Goal: Task Accomplishment & Management: Manage account settings

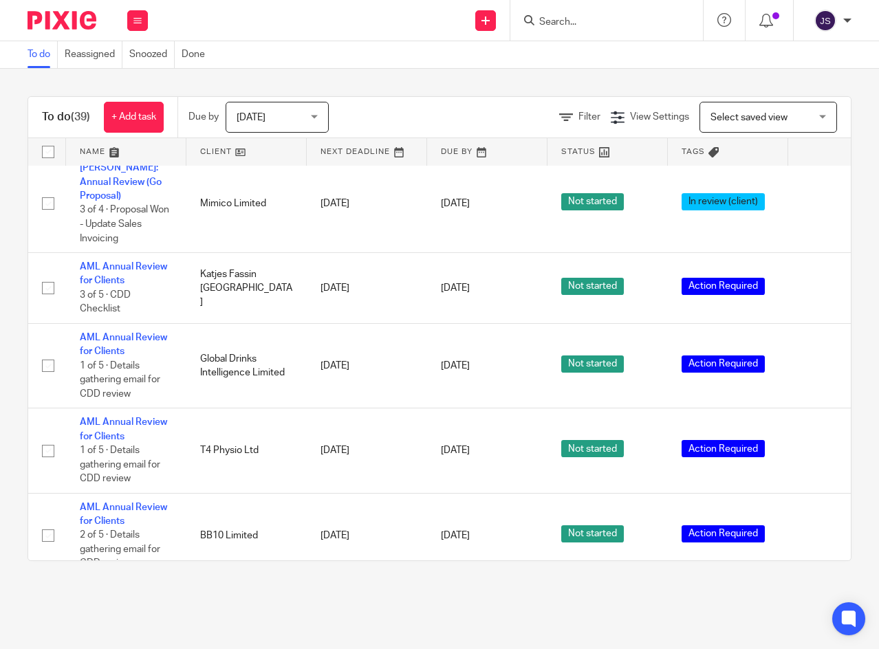
scroll to position [1032, 0]
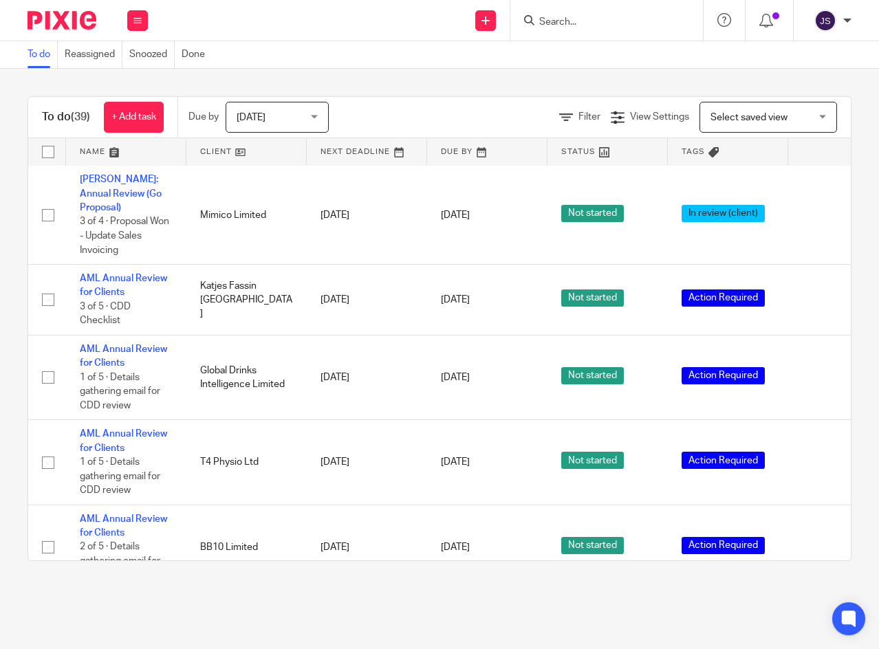
click at [129, 281] on link "AML Annual Review for Clients" at bounding box center [123, 285] width 87 height 23
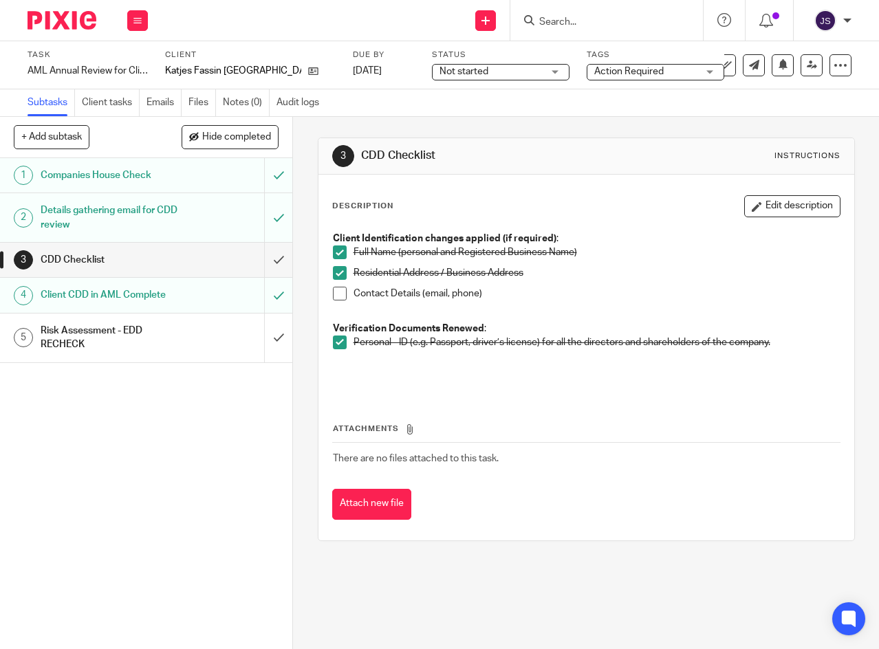
click at [333, 293] on span at bounding box center [340, 294] width 14 height 14
click at [264, 260] on input "submit" at bounding box center [146, 260] width 292 height 34
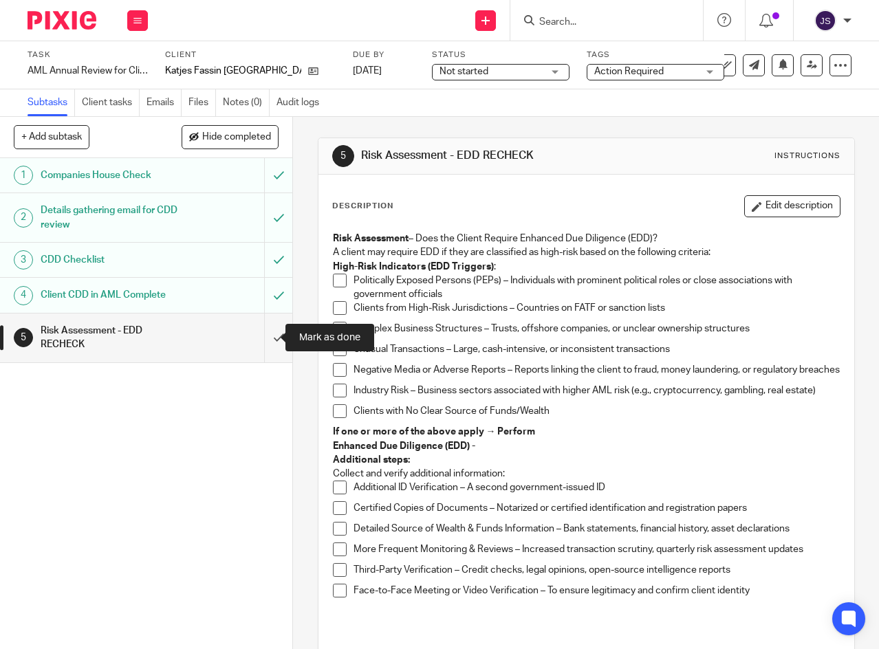
click at [263, 336] on input "submit" at bounding box center [146, 338] width 292 height 49
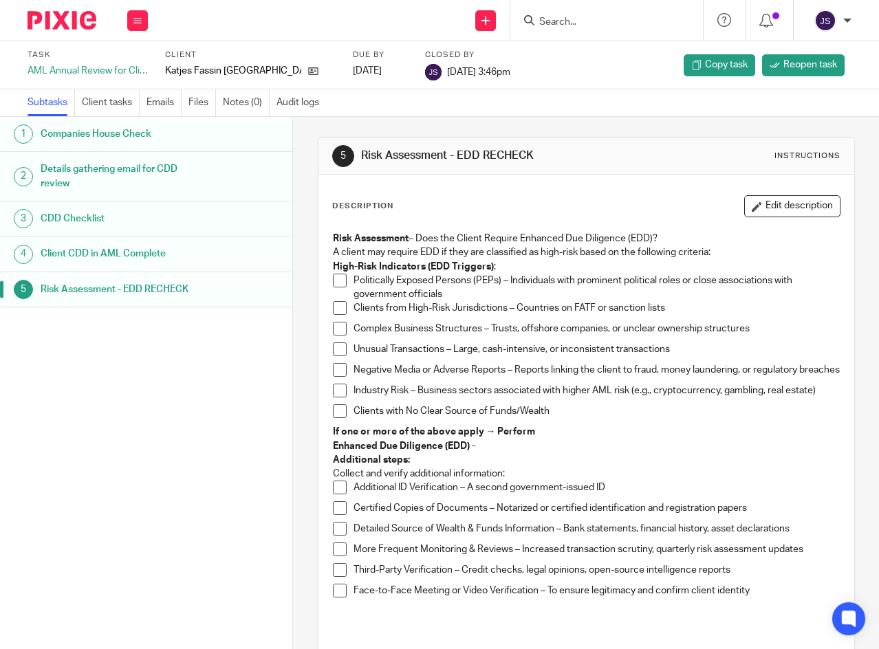
click at [139, 19] on icon at bounding box center [137, 21] width 8 height 8
click at [133, 65] on link "Work" at bounding box center [131, 64] width 24 height 10
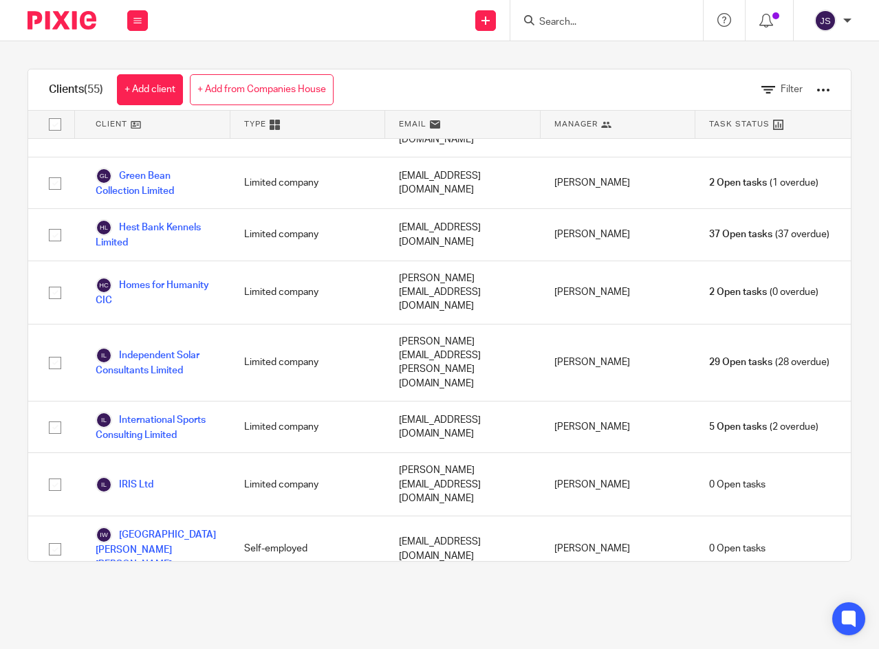
scroll to position [1445, 0]
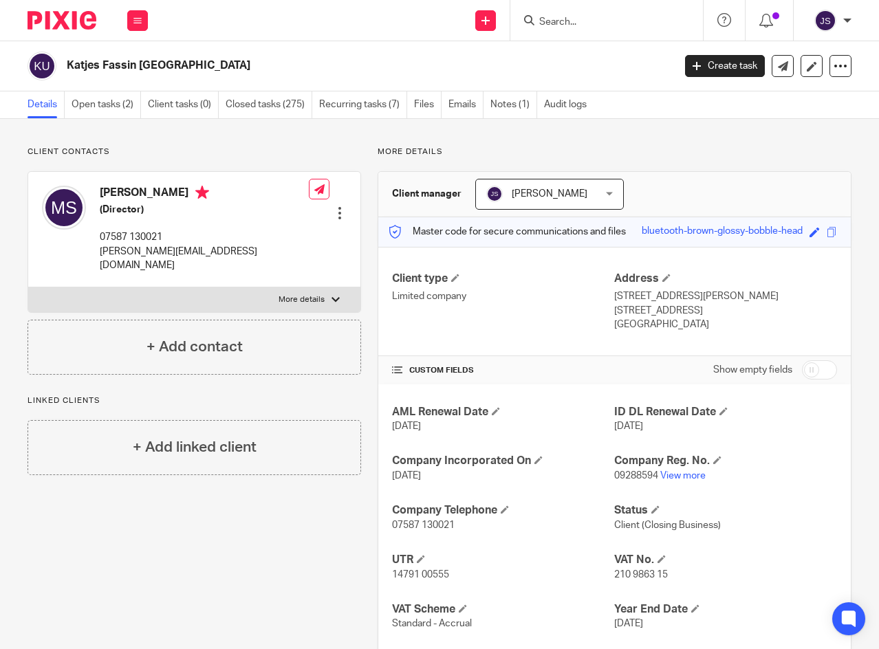
scroll to position [69, 0]
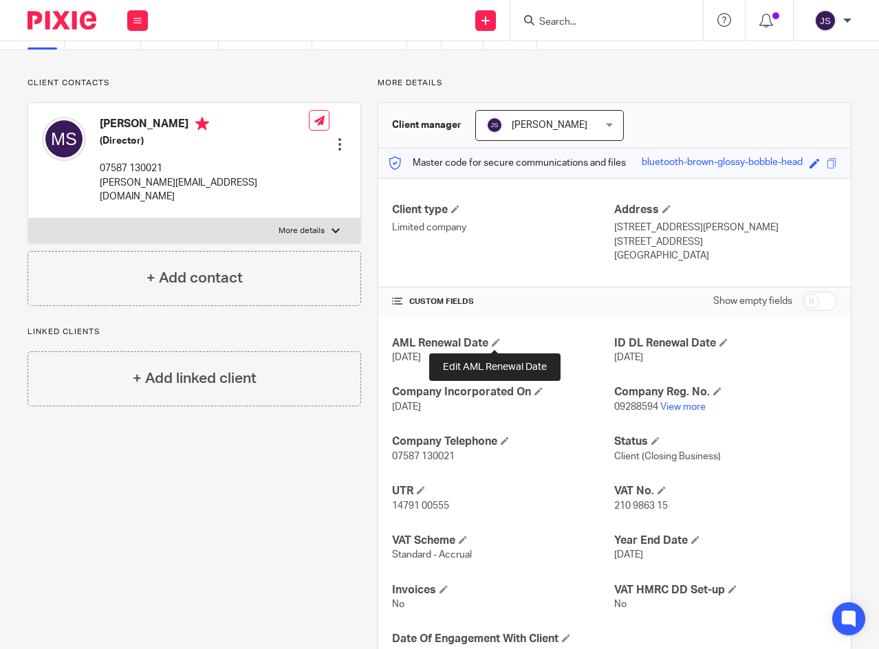
click at [492, 343] on span at bounding box center [496, 342] width 8 height 8
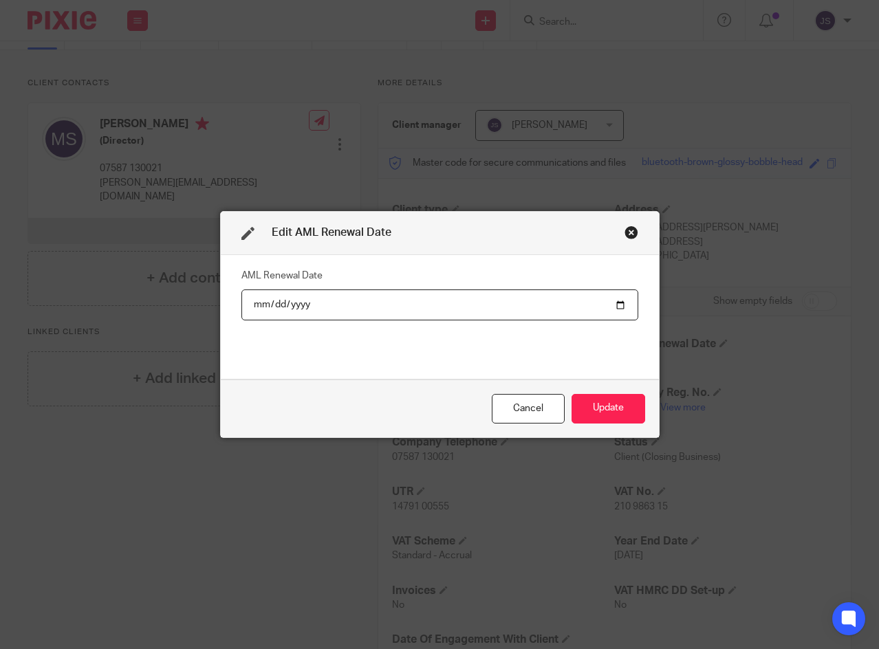
type input "2024-07-07"
type input "2026-07-07"
drag, startPoint x: 443, startPoint y: 349, endPoint x: 474, endPoint y: 344, distance: 31.4
click at [443, 349] on div "AML Renewal Date 2026-07-07" at bounding box center [439, 317] width 397 height 103
click at [606, 405] on button "Update" at bounding box center [609, 409] width 74 height 30
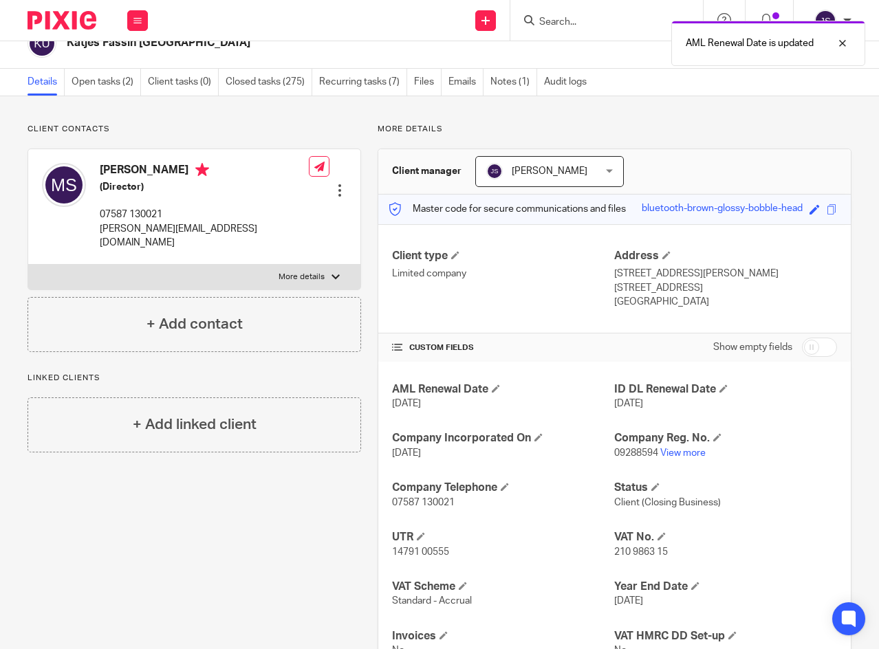
scroll to position [0, 0]
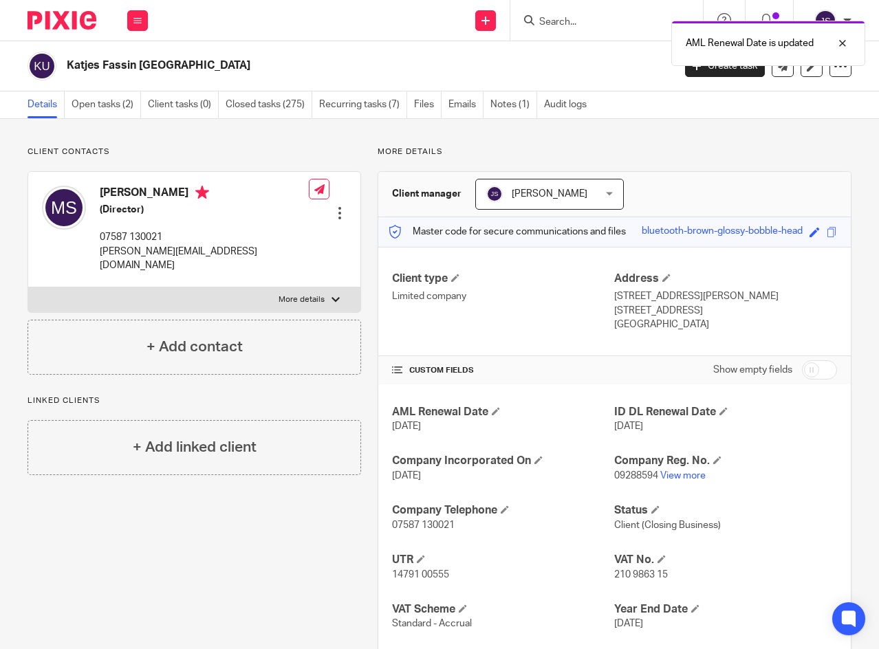
click at [142, 19] on button at bounding box center [137, 20] width 21 height 21
click at [133, 105] on link "Clients" at bounding box center [135, 105] width 32 height 10
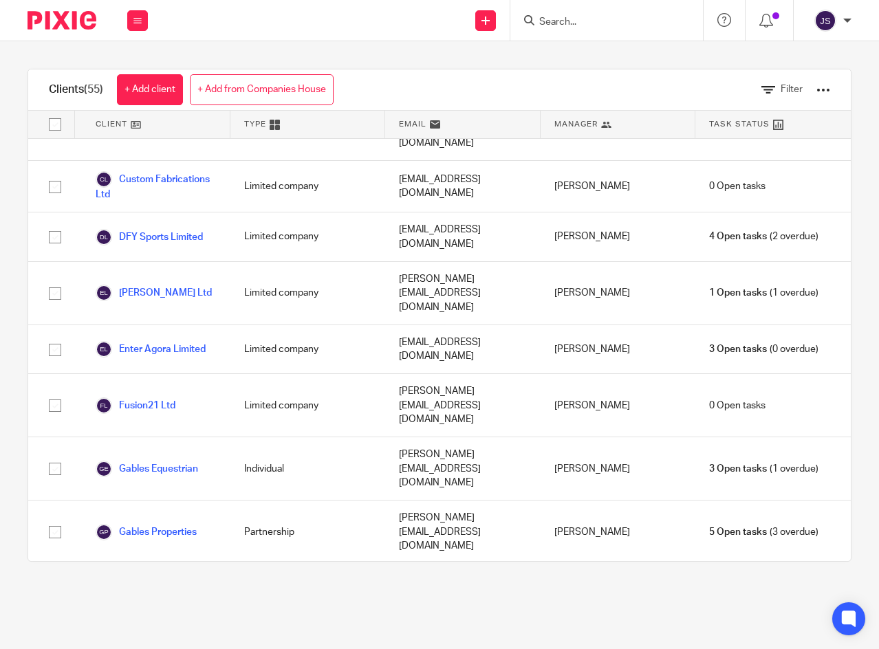
scroll to position [894, 0]
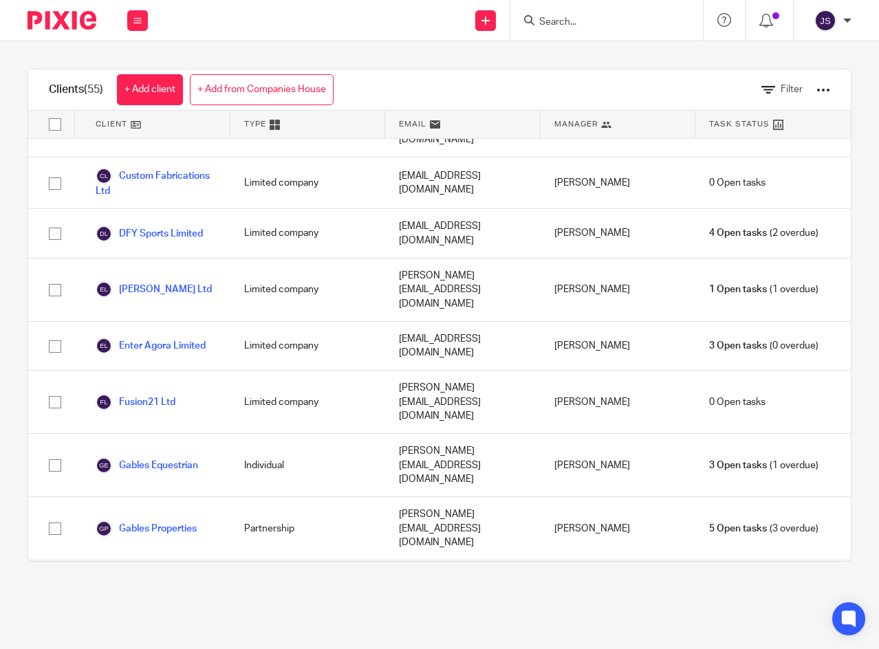
click at [167, 640] on link "Global Drinks Intelligence Limited" at bounding box center [156, 655] width 121 height 30
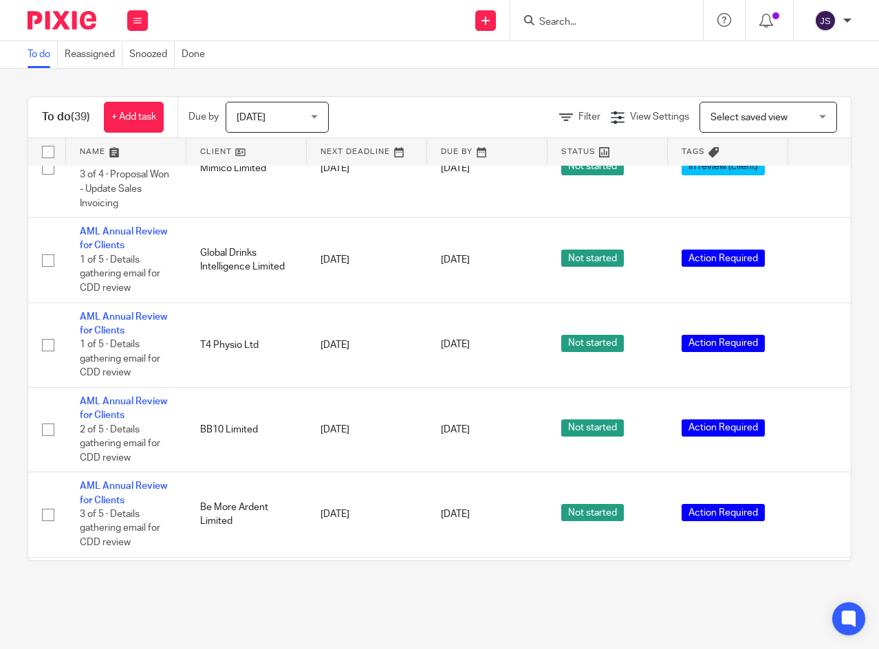
scroll to position [1101, 0]
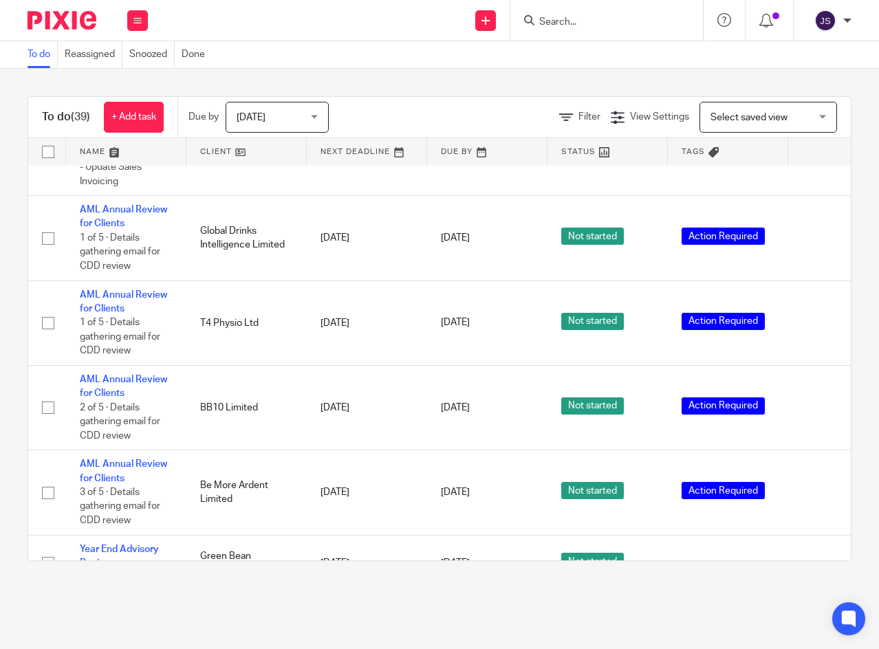
click at [145, 210] on link "AML Annual Review for Clients" at bounding box center [123, 216] width 87 height 23
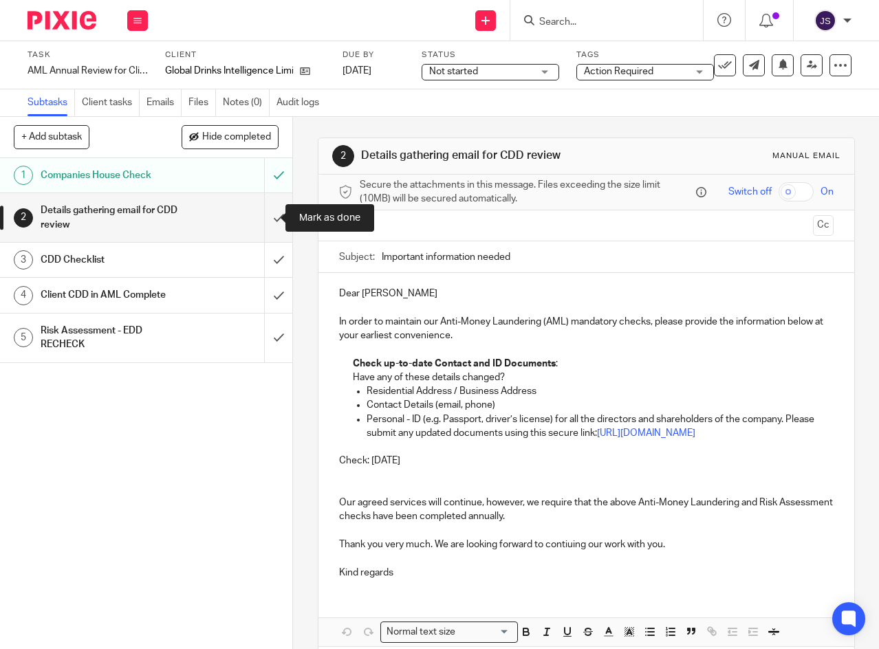
click at [266, 221] on input "submit" at bounding box center [146, 217] width 292 height 49
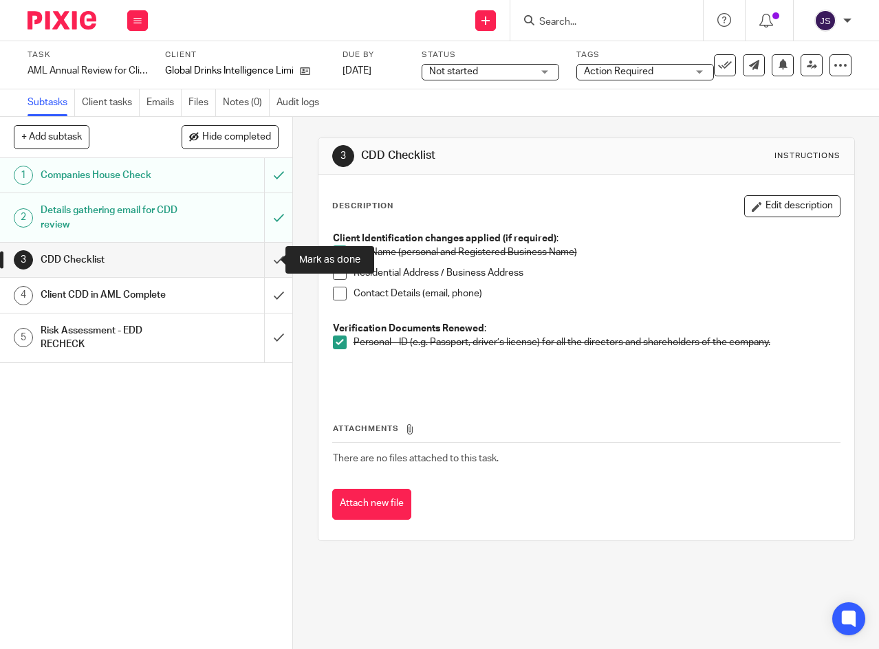
click at [270, 255] on input "submit" at bounding box center [146, 260] width 292 height 34
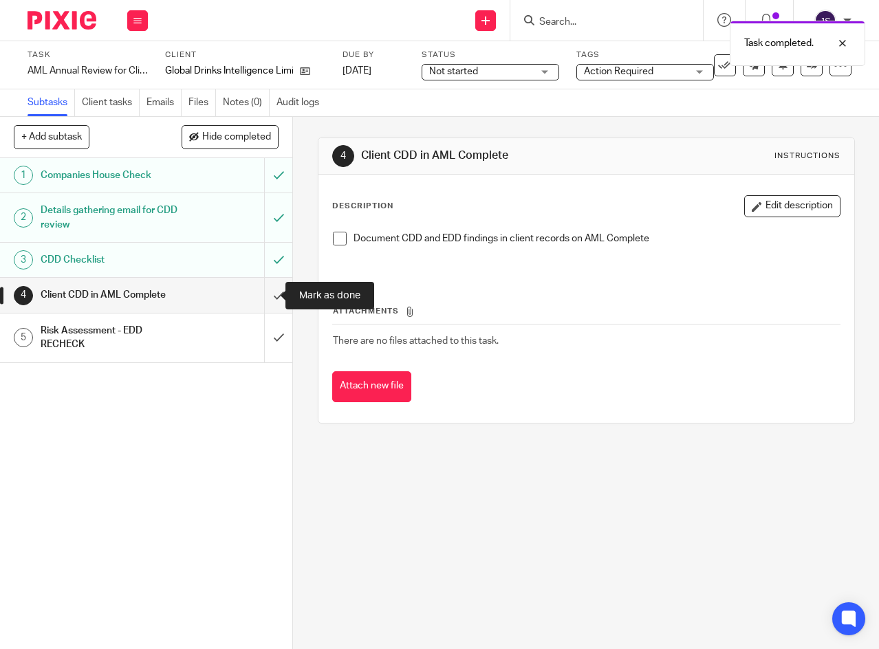
click at [265, 297] on input "submit" at bounding box center [146, 295] width 292 height 34
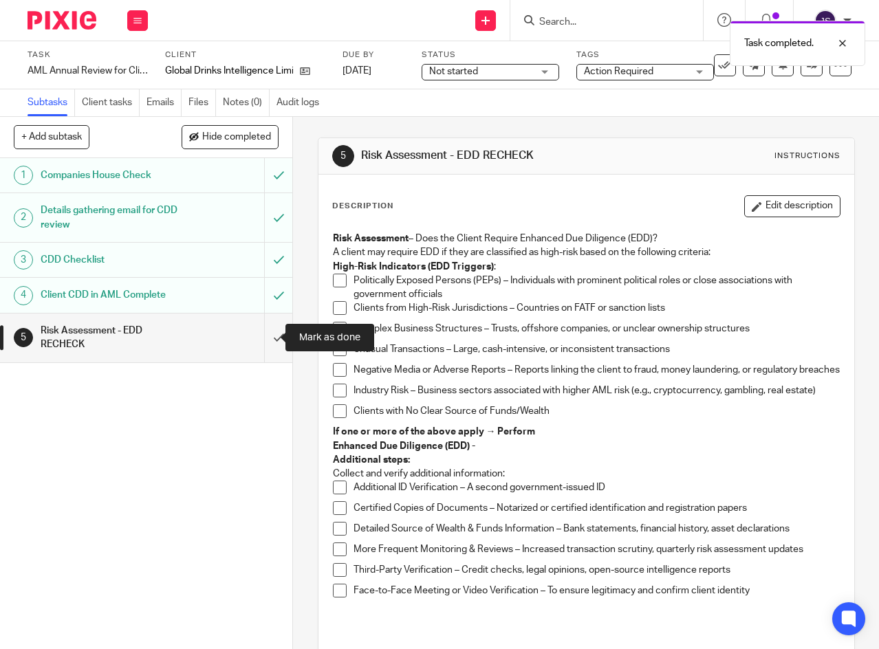
click at [265, 339] on input "submit" at bounding box center [146, 338] width 292 height 49
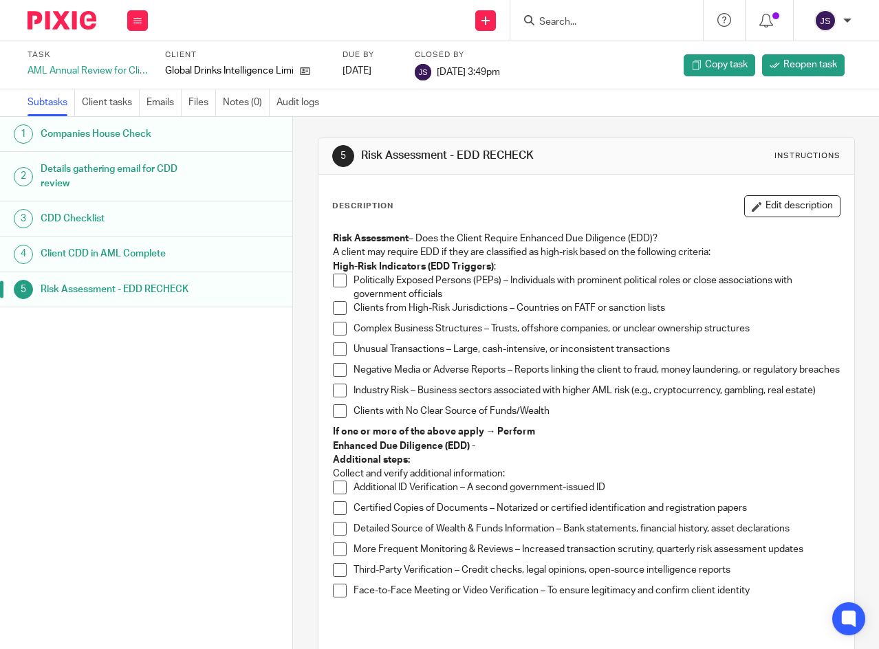
click at [136, 17] on icon at bounding box center [137, 21] width 8 height 8
click at [134, 64] on link "Work" at bounding box center [131, 64] width 24 height 10
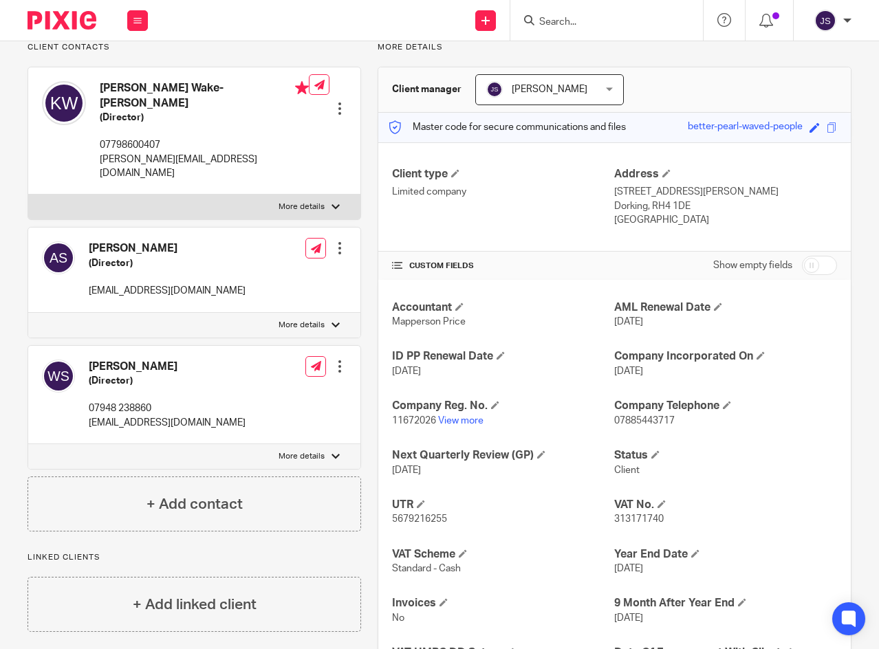
scroll to position [138, 0]
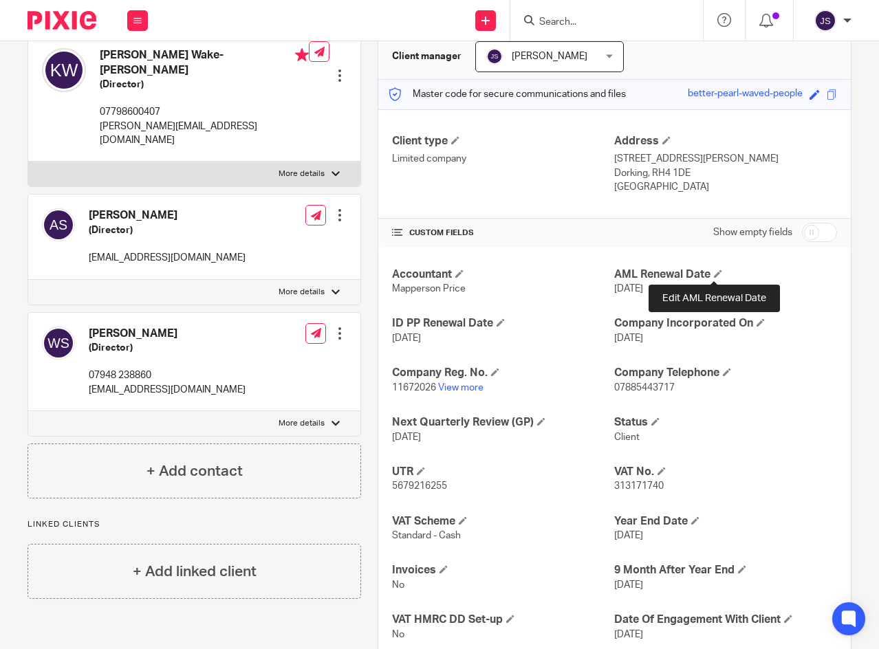
click at [714, 272] on span at bounding box center [718, 274] width 8 height 8
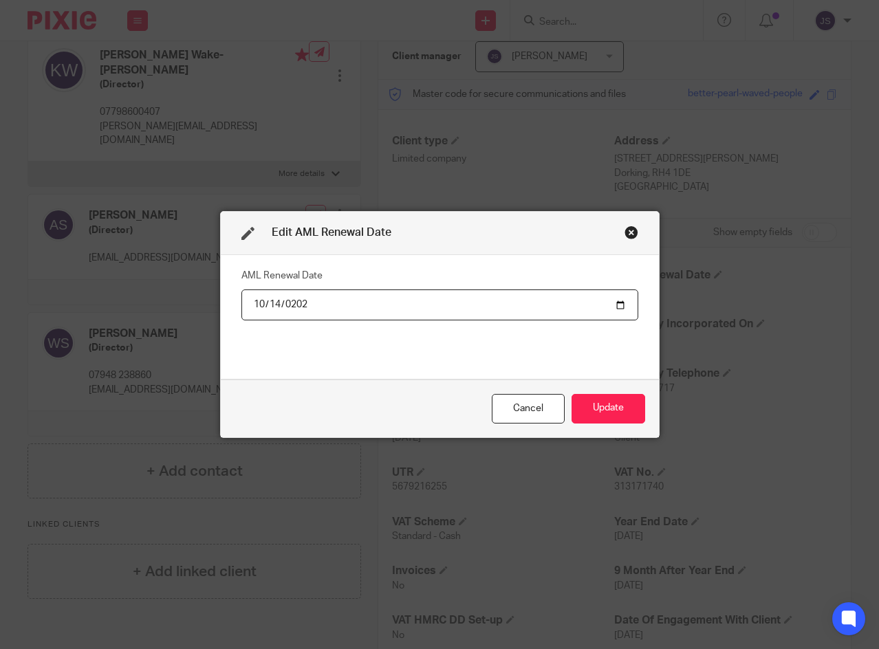
type input "2026-10-14"
click at [610, 404] on button "Update" at bounding box center [609, 409] width 74 height 30
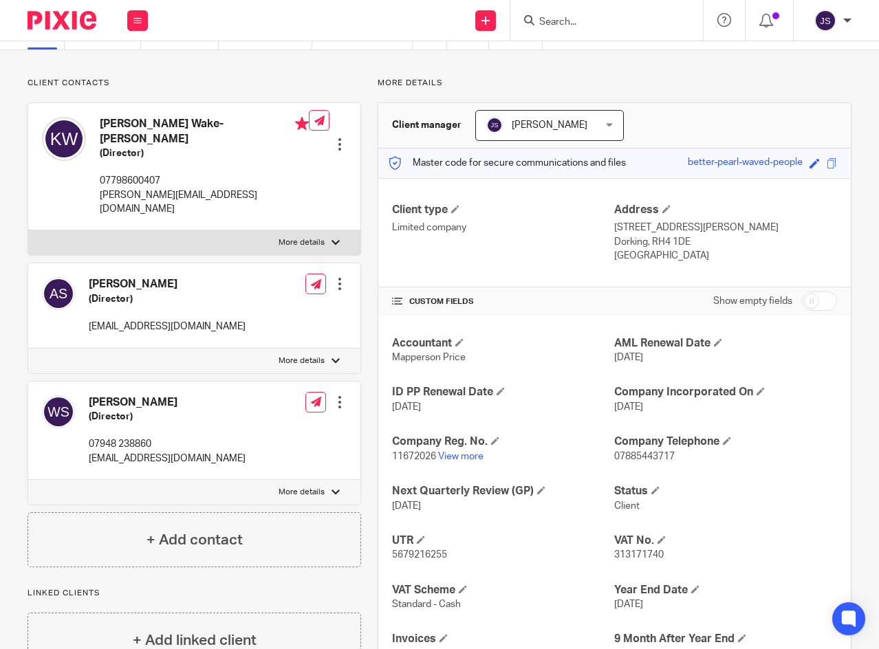
scroll to position [0, 0]
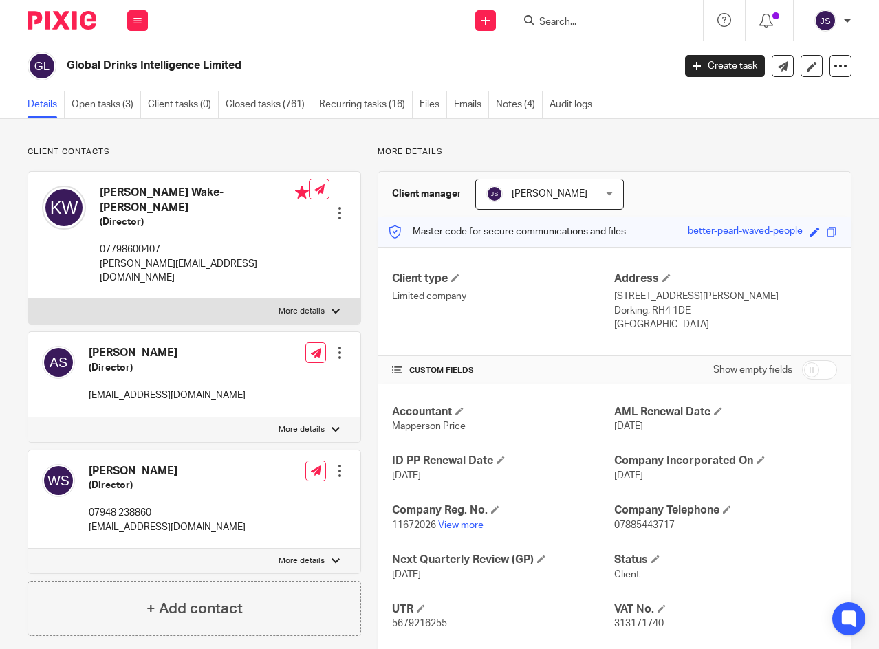
click at [138, 18] on icon at bounding box center [137, 21] width 8 height 8
click at [127, 102] on link "Clients" at bounding box center [135, 105] width 32 height 10
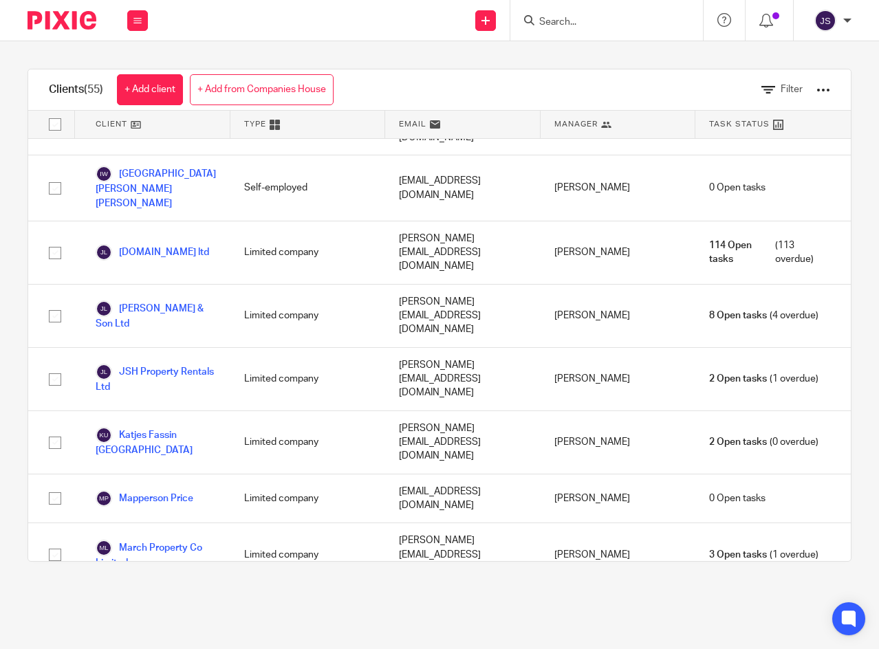
scroll to position [1995, 0]
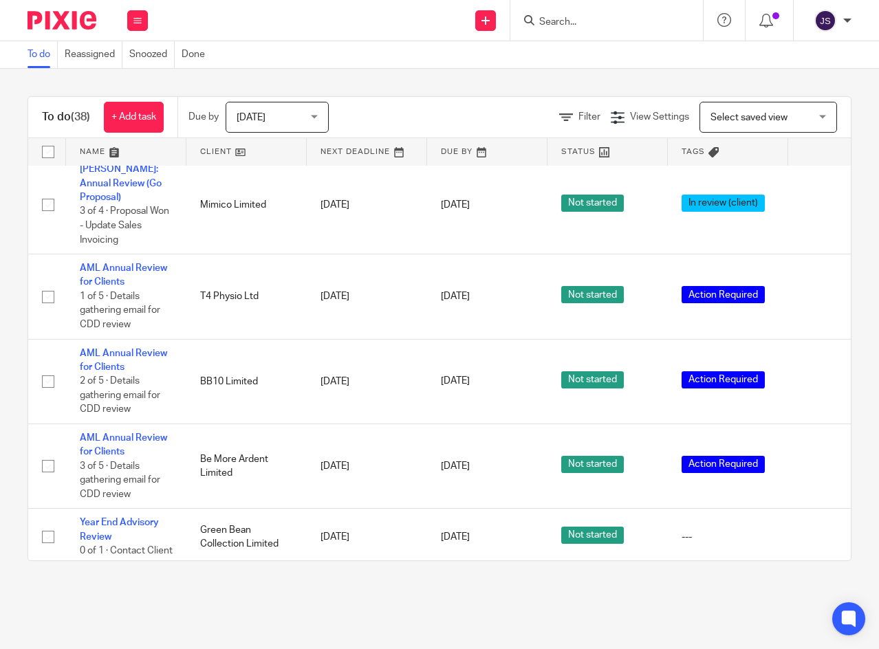
scroll to position [1063, 0]
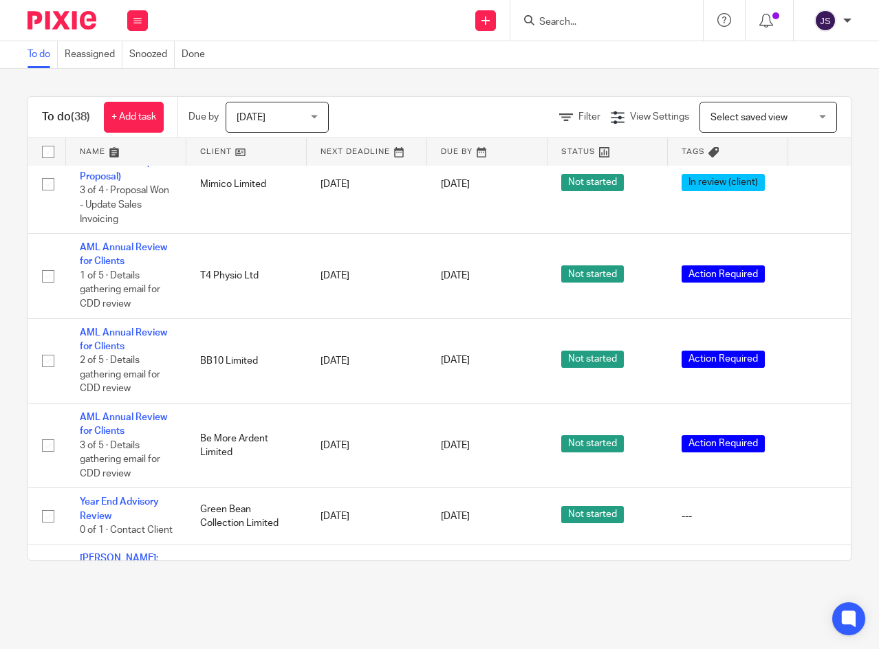
click at [127, 247] on link "AML Annual Review for Clients" at bounding box center [123, 254] width 87 height 23
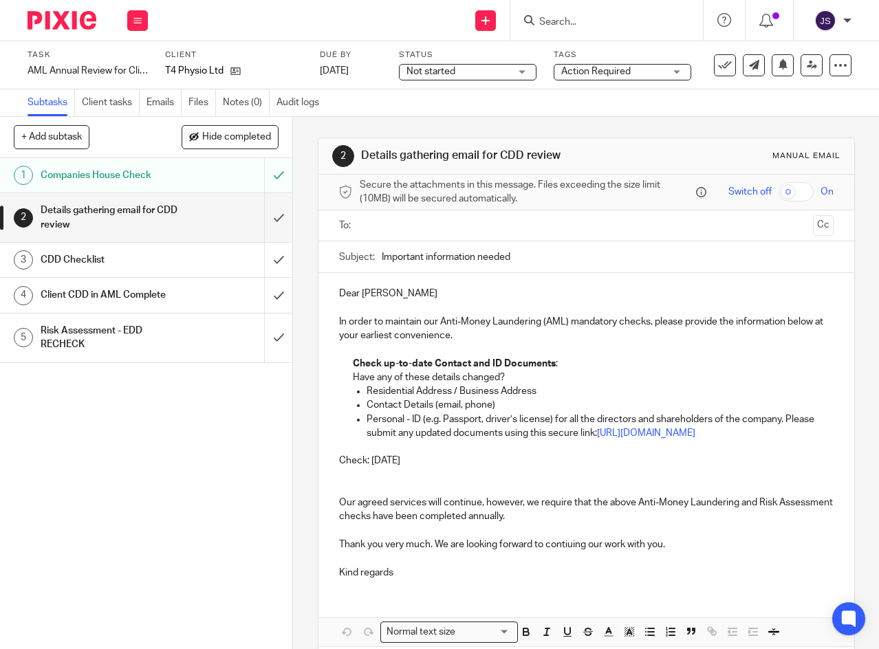
scroll to position [69, 0]
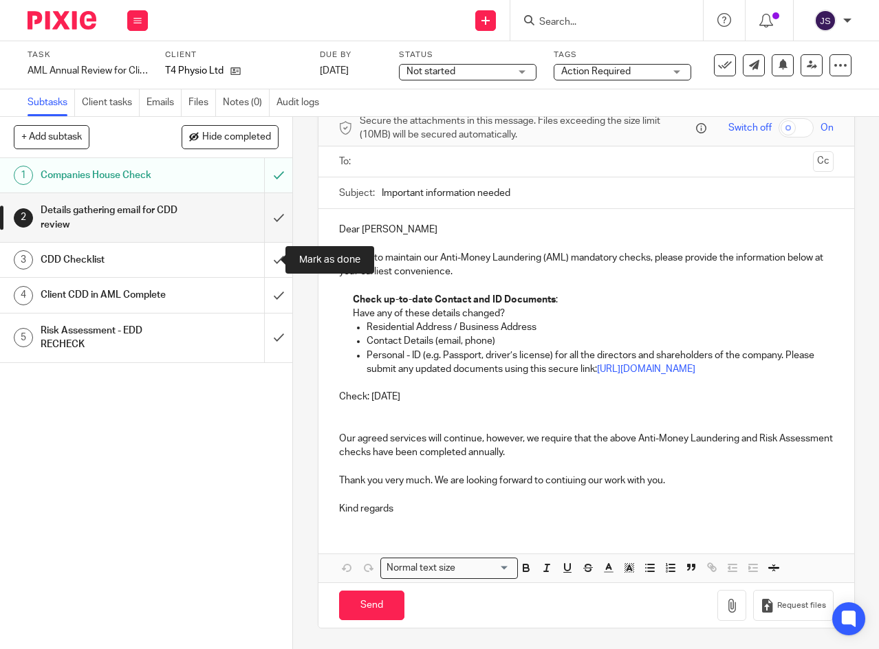
click at [267, 259] on input "submit" at bounding box center [146, 260] width 292 height 34
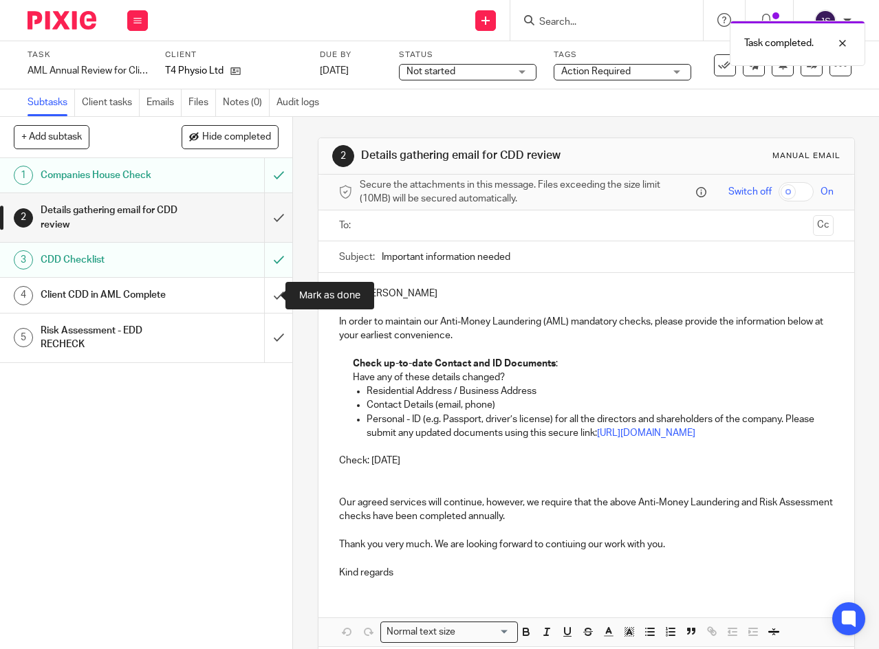
click at [266, 296] on input "submit" at bounding box center [146, 295] width 292 height 34
click at [265, 340] on input "submit" at bounding box center [146, 338] width 292 height 49
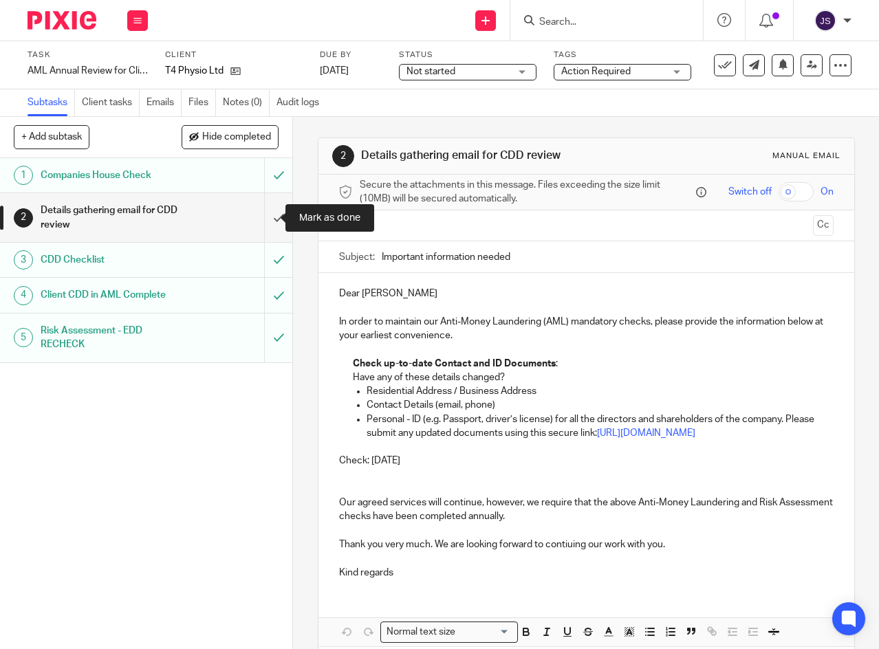
click at [263, 217] on input "submit" at bounding box center [146, 217] width 292 height 49
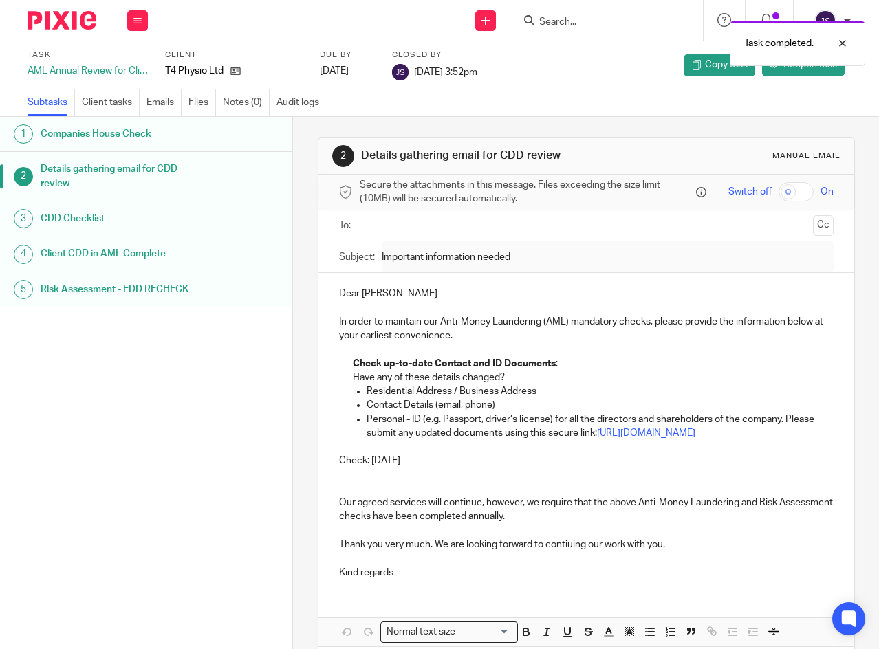
click at [132, 17] on button at bounding box center [137, 20] width 21 height 21
click at [129, 64] on link "Work" at bounding box center [131, 64] width 24 height 10
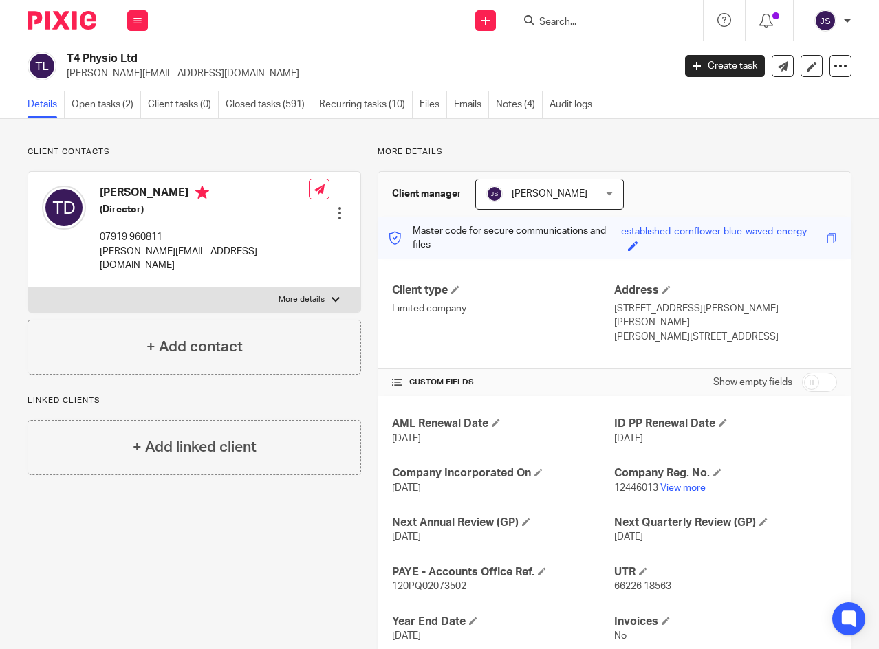
scroll to position [69, 0]
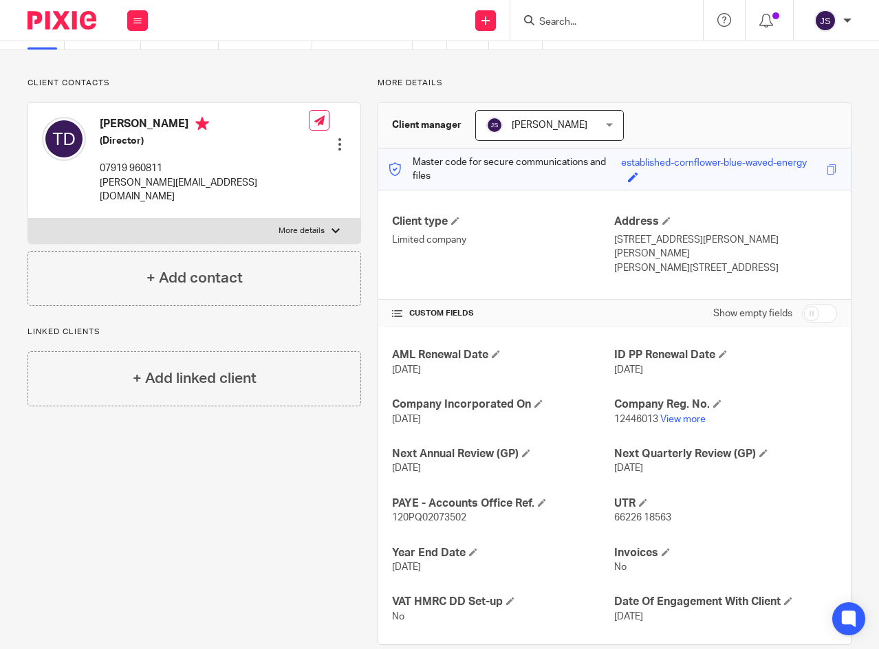
click at [413, 365] on span "[DATE]" at bounding box center [406, 370] width 29 height 10
click at [488, 348] on h4 "AML Renewal Date" at bounding box center [503, 355] width 223 height 14
click at [493, 350] on span at bounding box center [496, 354] width 8 height 8
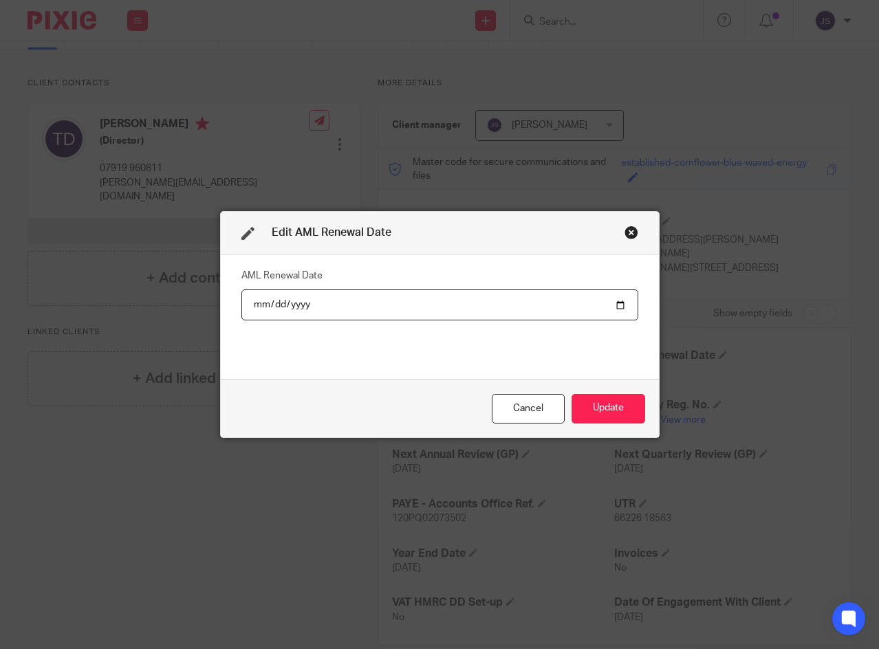
type input "2023-07-21"
type input "2026-07-21"
click at [513, 349] on div "AML Renewal Date 2026-07-21" at bounding box center [439, 317] width 397 height 103
click at [595, 417] on button "Update" at bounding box center [609, 409] width 74 height 30
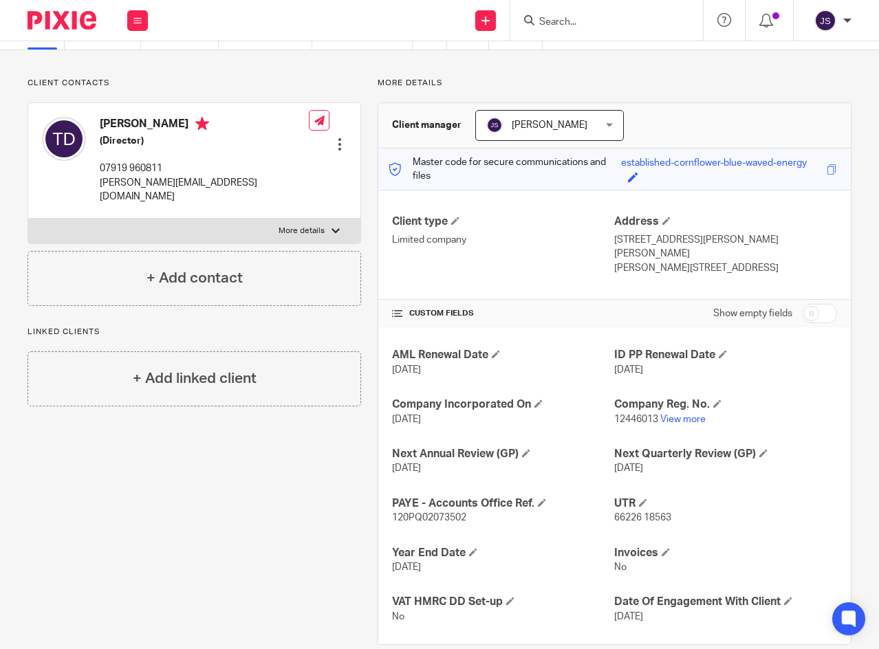
click at [136, 19] on icon at bounding box center [137, 21] width 8 height 8
click at [141, 103] on link "Clients" at bounding box center [135, 105] width 32 height 10
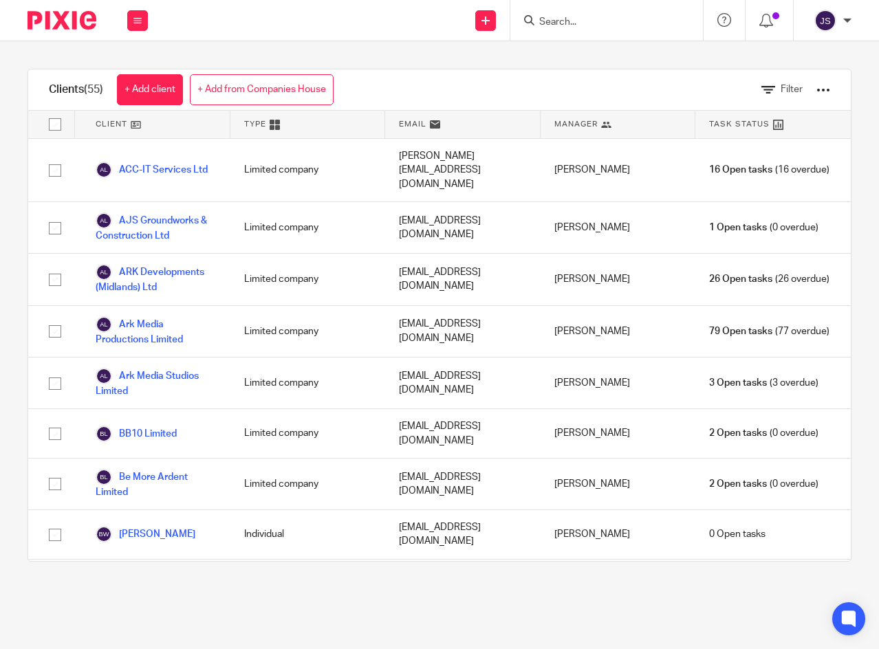
scroll to position [69, 0]
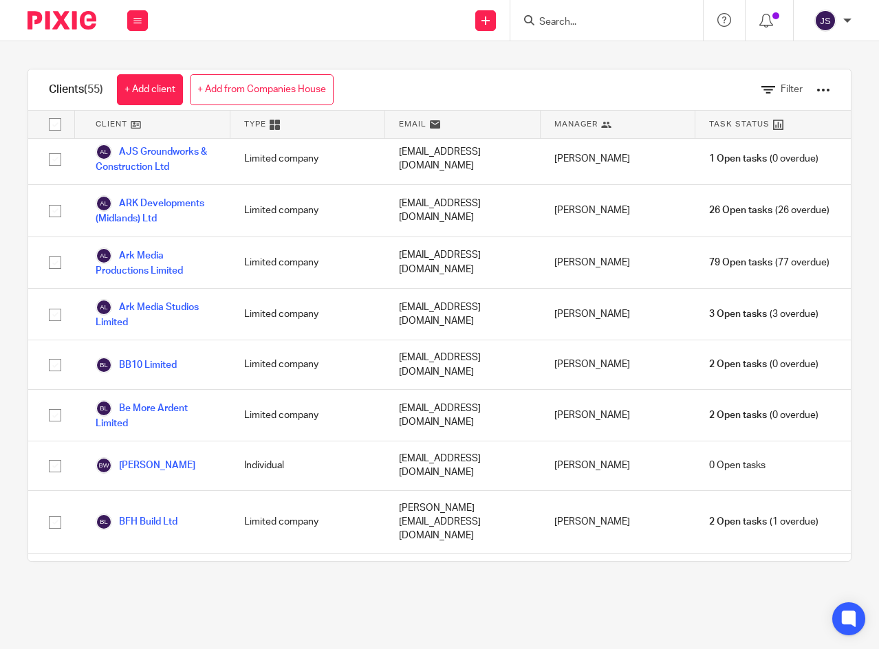
click at [177, 400] on link "Be More Ardent Limited" at bounding box center [156, 415] width 121 height 30
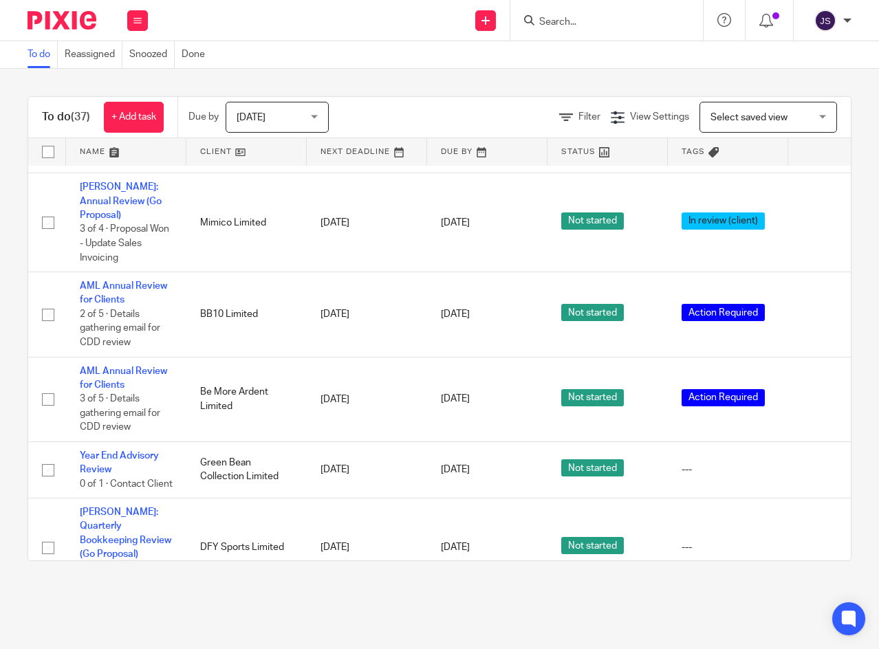
scroll to position [1032, 0]
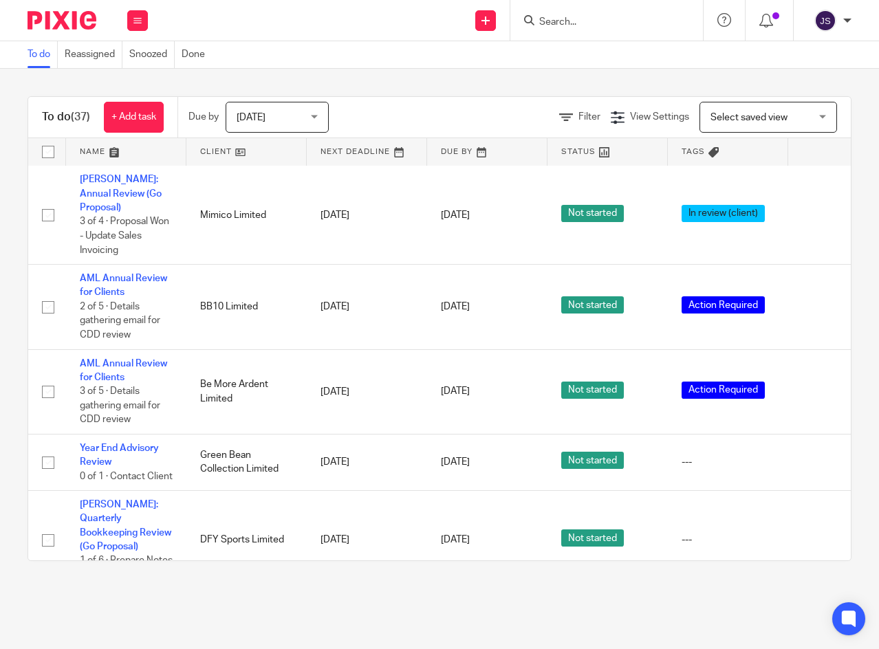
click at [106, 363] on link "AML Annual Review for Clients" at bounding box center [123, 370] width 87 height 23
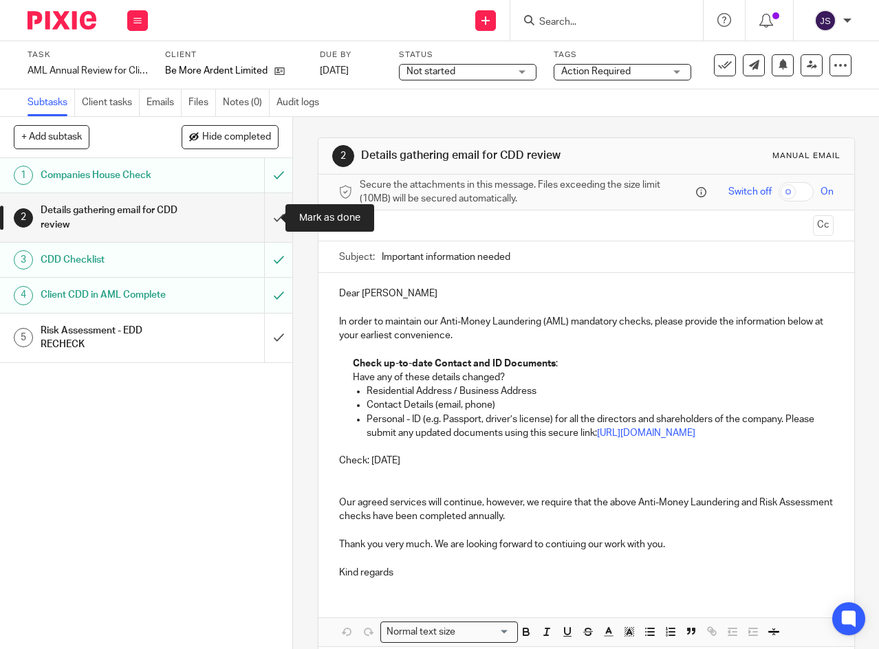
click at [263, 220] on input "submit" at bounding box center [146, 217] width 292 height 49
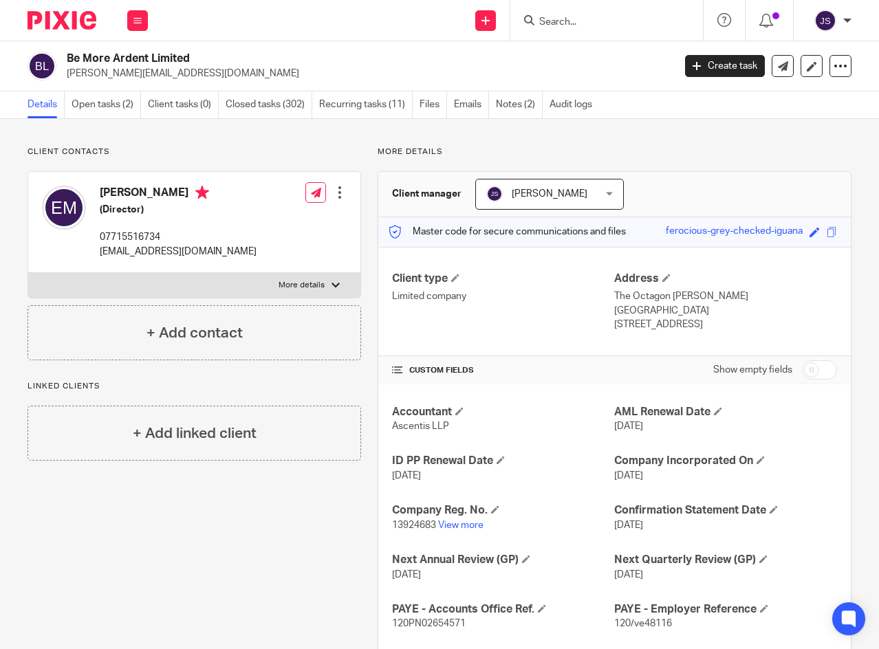
scroll to position [69, 0]
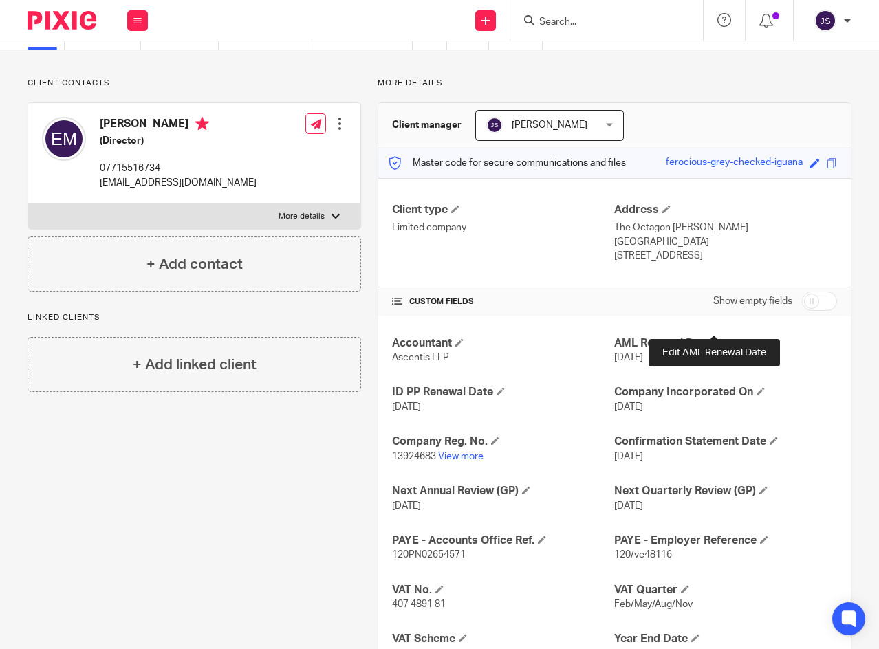
click at [717, 338] on span at bounding box center [718, 342] width 8 height 8
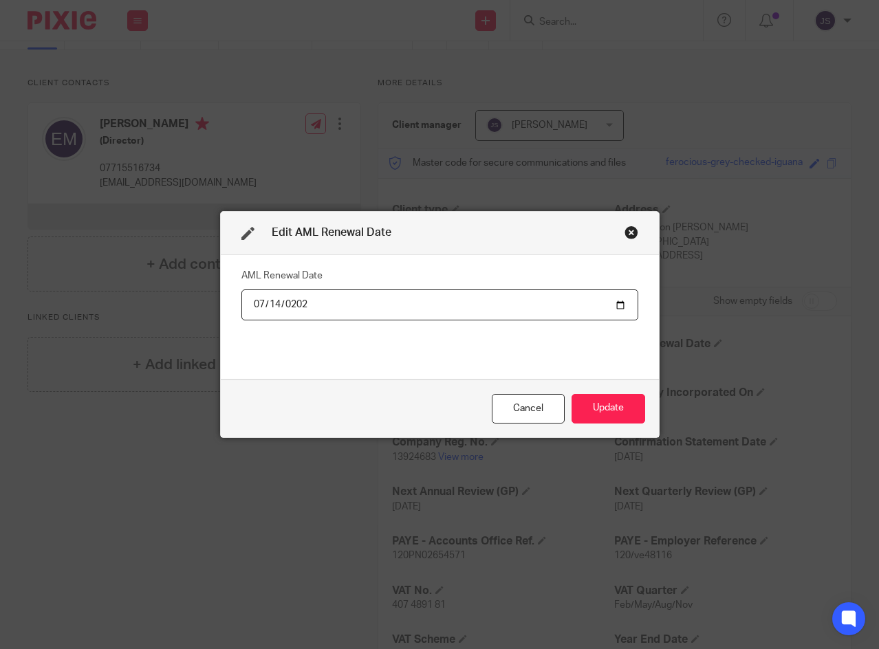
type input "2026-07-14"
click at [378, 317] on input "2026-07-14" at bounding box center [439, 305] width 397 height 31
click at [616, 409] on button "Update" at bounding box center [609, 409] width 74 height 30
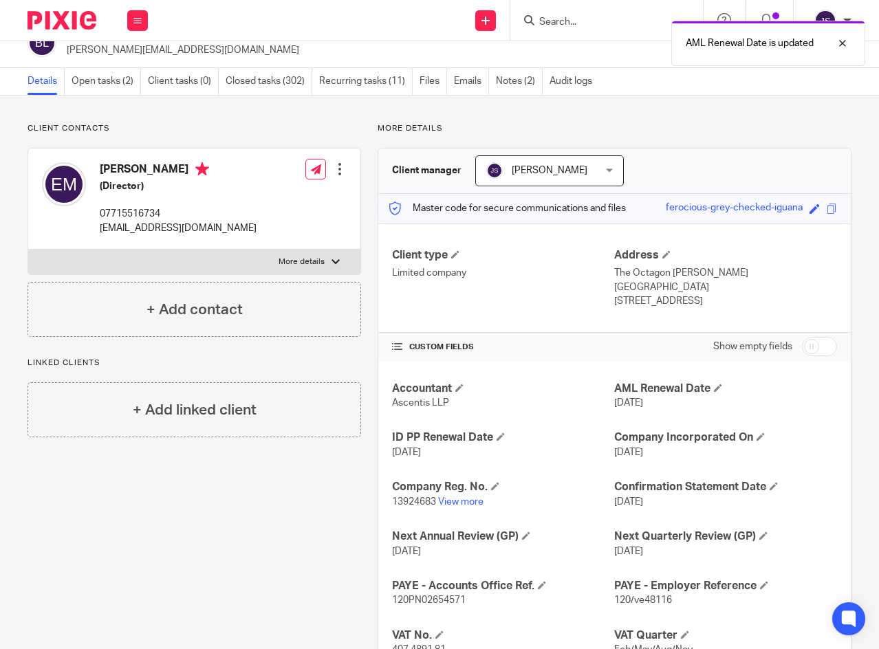
scroll to position [0, 0]
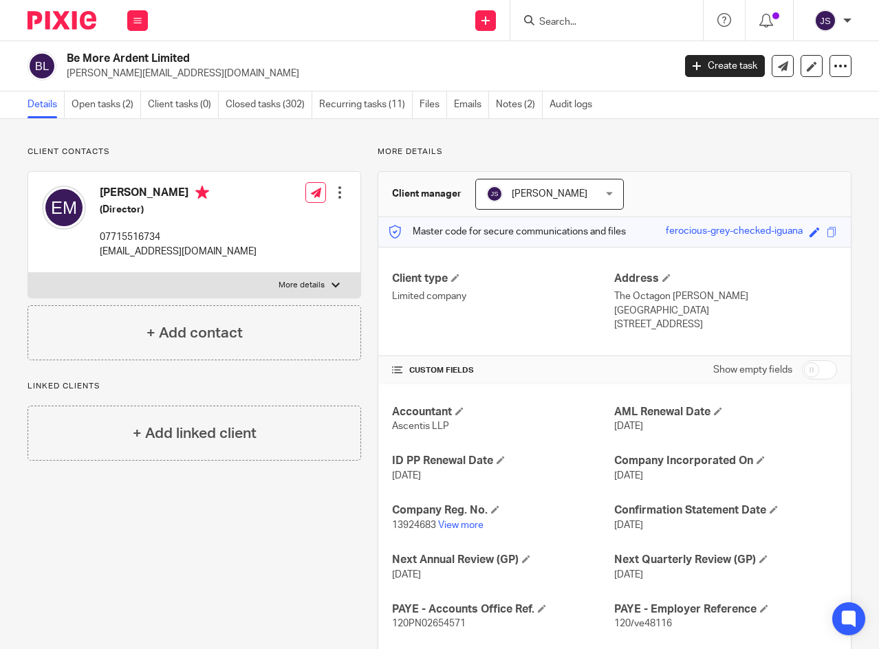
click at [138, 21] on icon at bounding box center [137, 21] width 8 height 8
click at [129, 102] on link "Clients" at bounding box center [135, 105] width 32 height 10
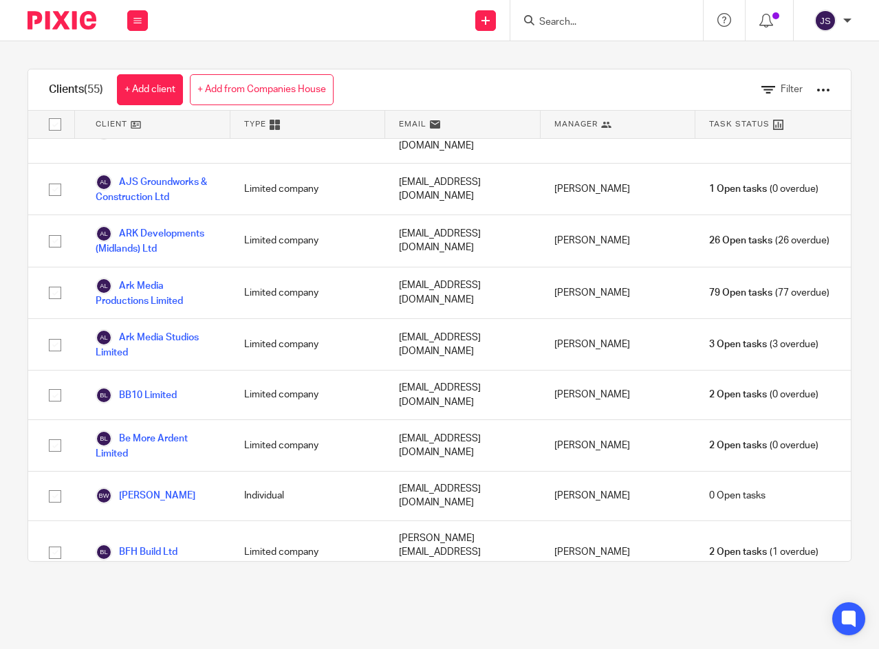
scroll to position [69, 0]
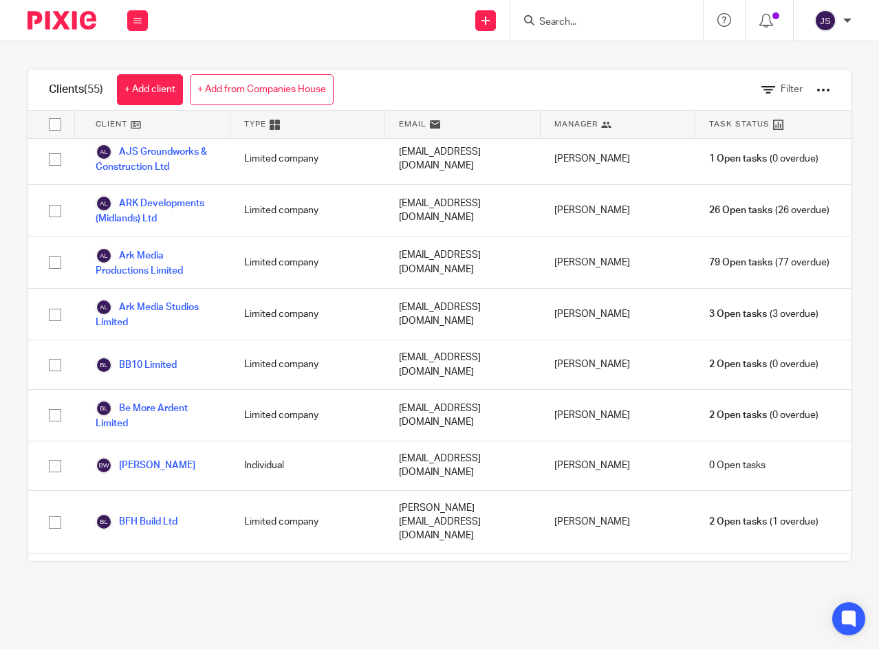
click at [171, 357] on link "BB10 Limited" at bounding box center [136, 365] width 81 height 17
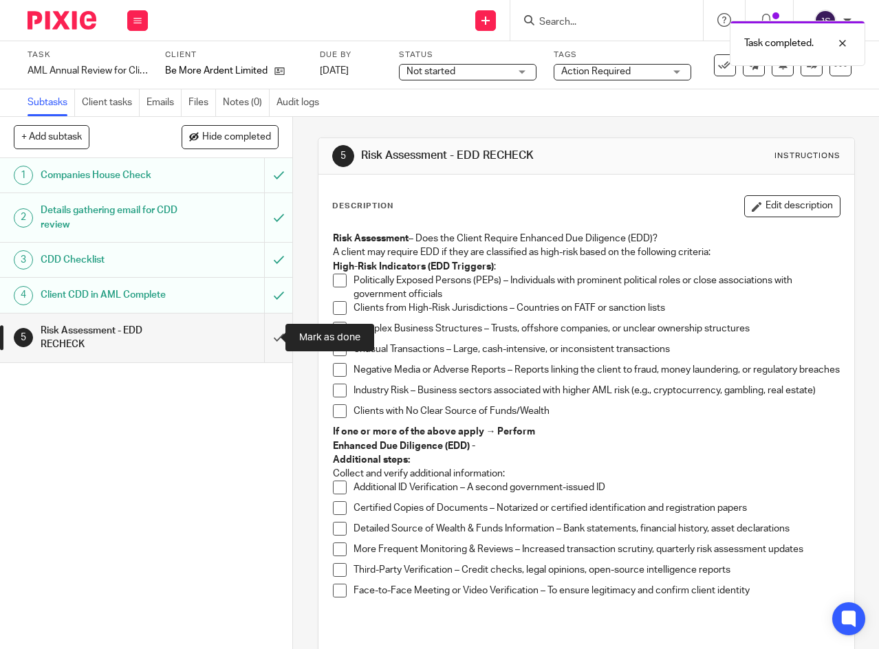
click at [261, 341] on input "submit" at bounding box center [146, 338] width 292 height 49
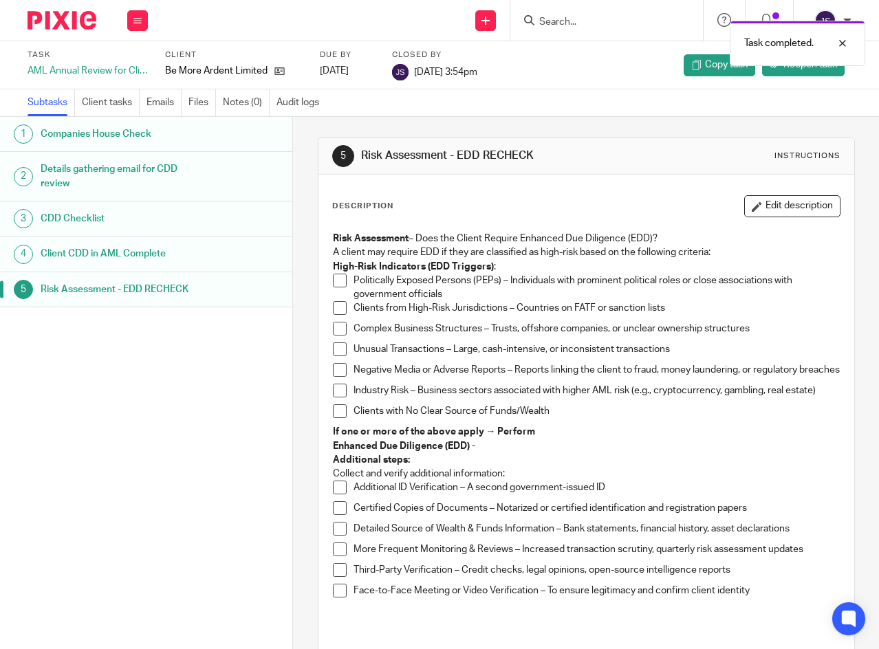
click at [137, 17] on icon at bounding box center [137, 21] width 8 height 8
click at [133, 63] on link "Work" at bounding box center [131, 64] width 24 height 10
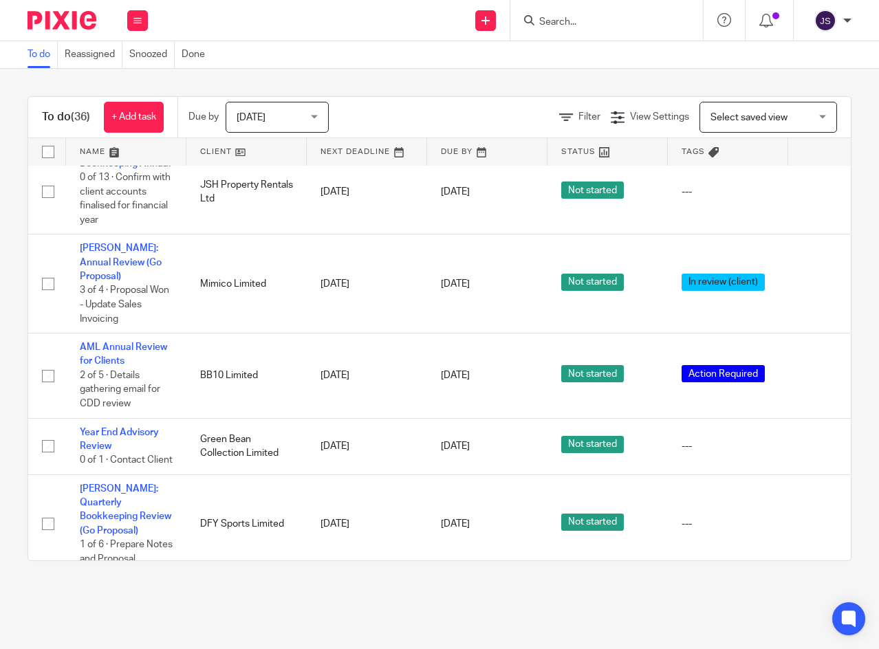
scroll to position [894, 0]
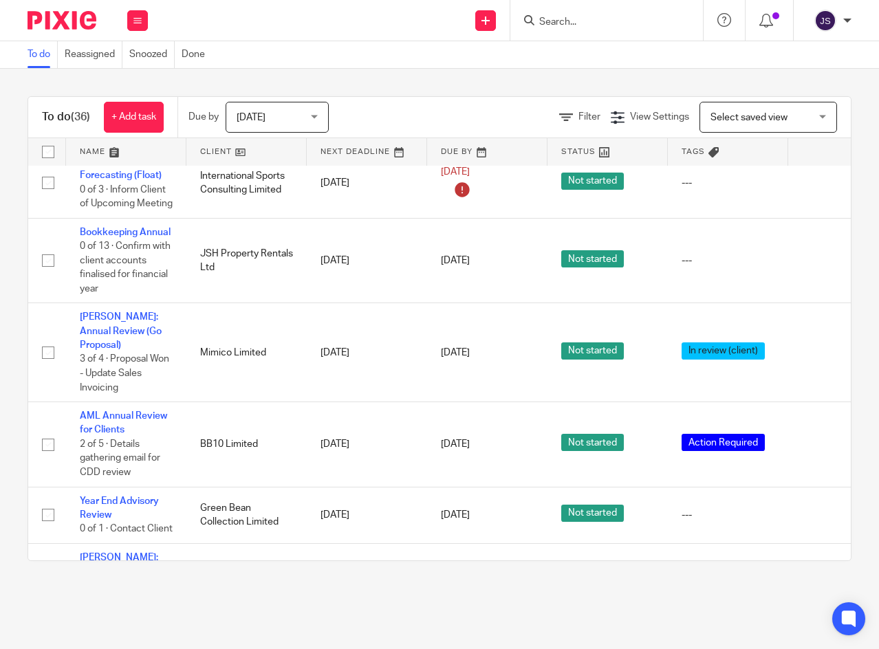
click at [133, 419] on link "AML Annual Review for Clients" at bounding box center [123, 422] width 87 height 23
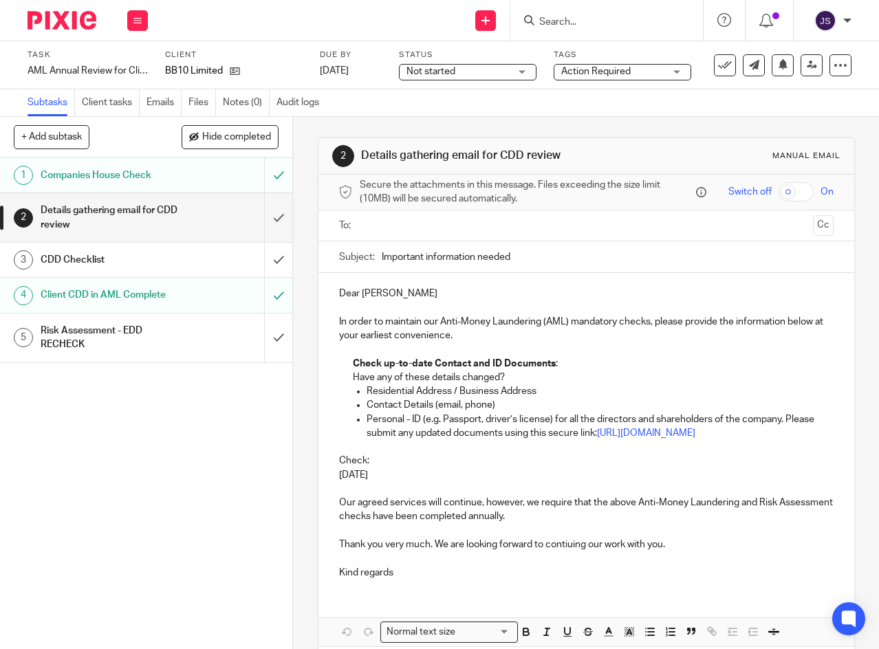
click at [427, 230] on input "text" at bounding box center [586, 226] width 443 height 16
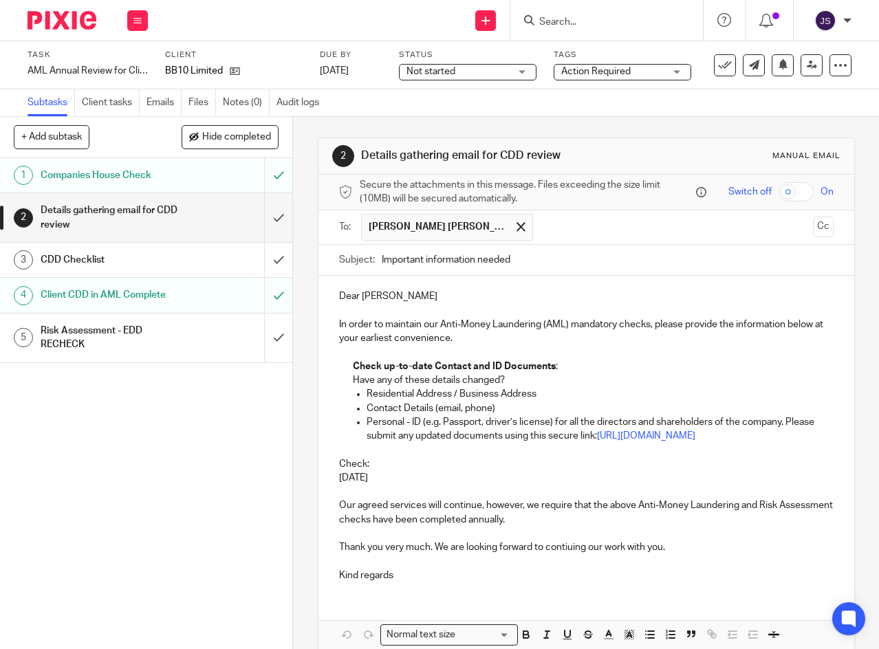
click at [367, 398] on p "Residential Address / Business Address" at bounding box center [600, 394] width 467 height 14
drag, startPoint x: 365, startPoint y: 398, endPoint x: 449, endPoint y: 402, distance: 84.7
click at [449, 401] on p "Residential Address / Business Address" at bounding box center [600, 394] width 467 height 14
click at [543, 397] on p "Residential Address / Business Address" at bounding box center [600, 394] width 467 height 14
drag, startPoint x: 364, startPoint y: 397, endPoint x: 448, endPoint y: 400, distance: 84.0
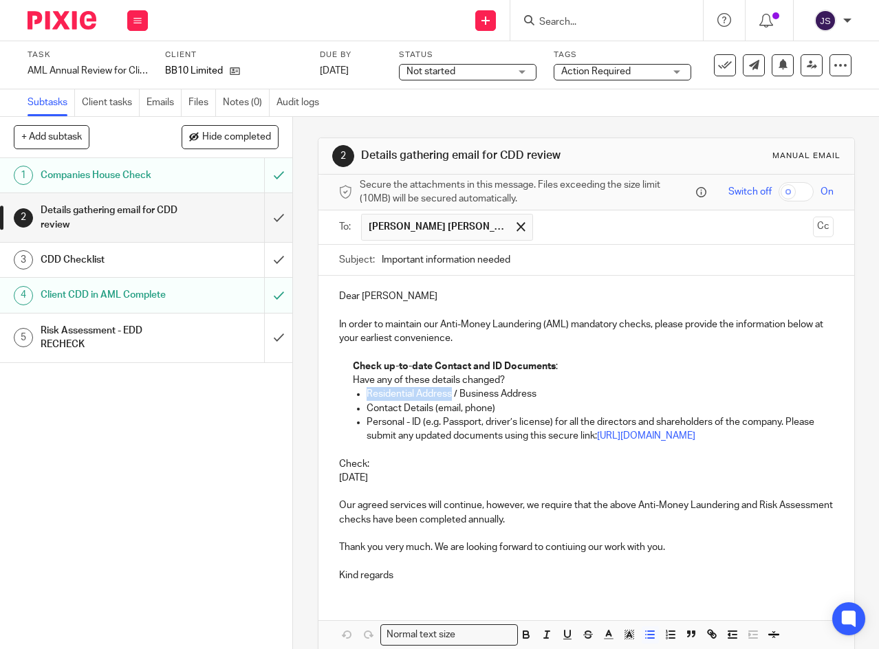
click at [448, 400] on p "Residential Address / Business Address" at bounding box center [600, 394] width 467 height 14
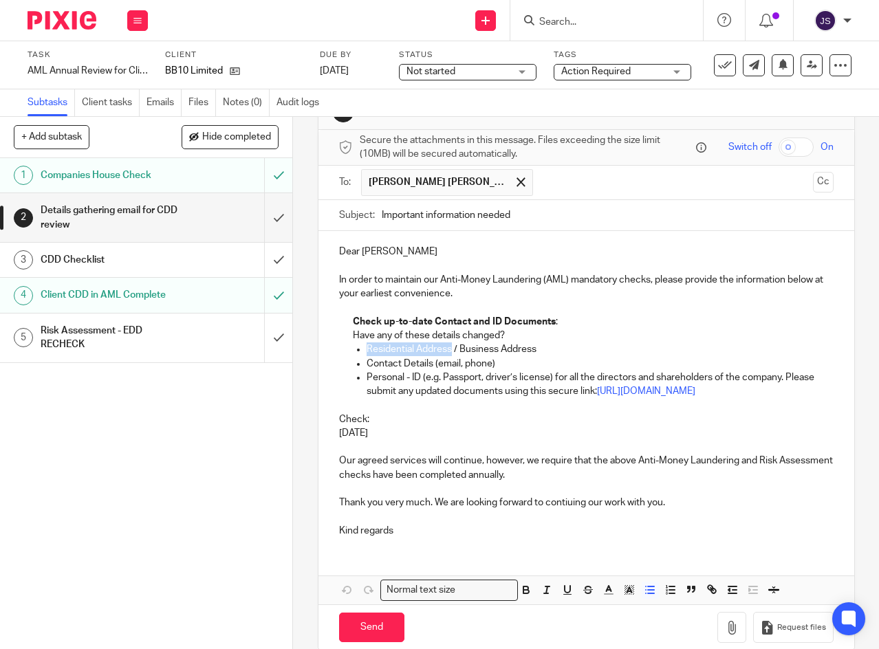
scroll to position [69, 0]
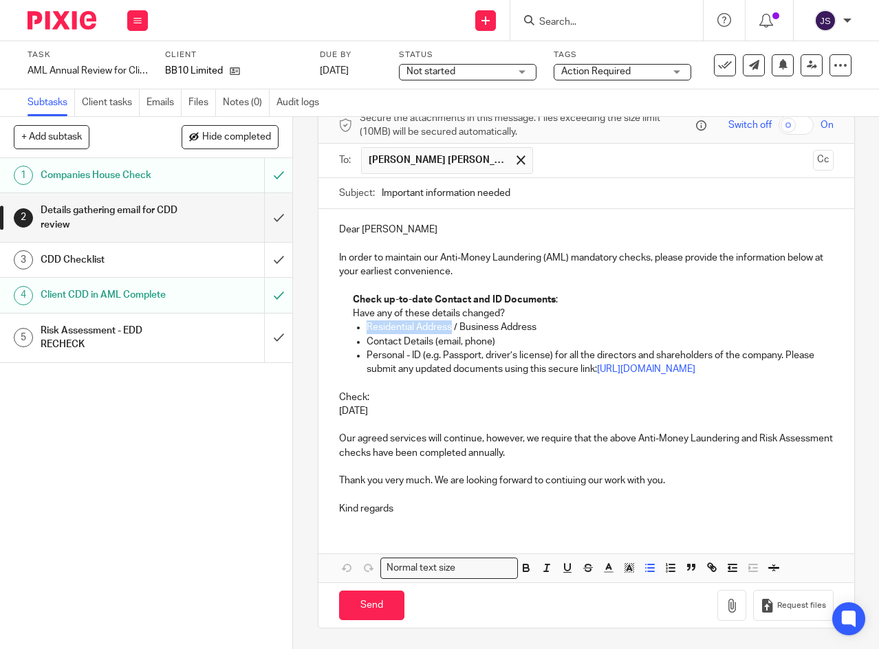
click at [523, 572] on icon "button" at bounding box center [526, 570] width 6 height 3
drag, startPoint x: 335, startPoint y: 415, endPoint x: 389, endPoint y: 429, distance: 56.1
click at [389, 429] on div "Dear Billy In order to maintain our Anti-Money Laundering (AML) mandatory check…" at bounding box center [586, 367] width 536 height 317
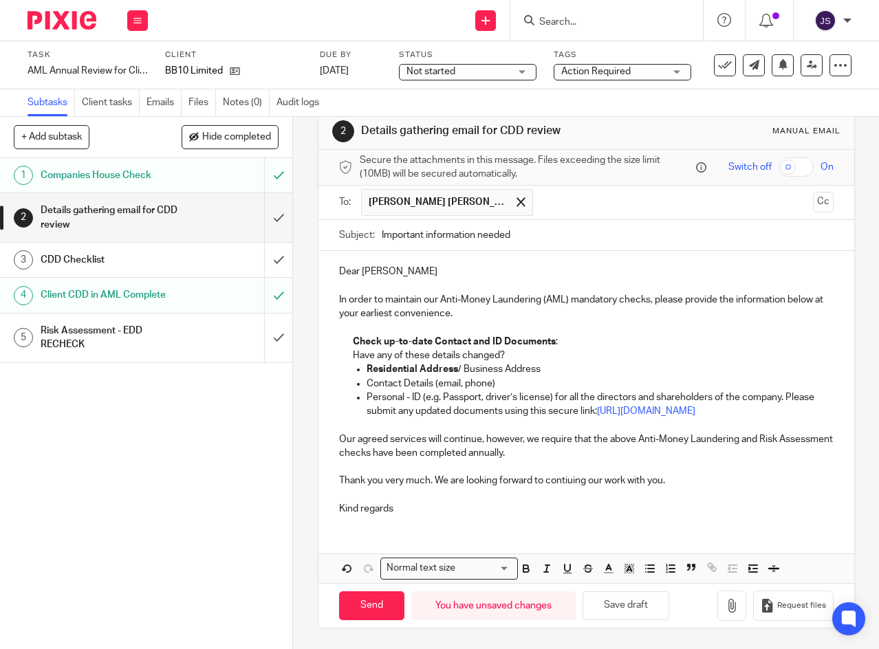
scroll to position [44, 0]
click at [426, 478] on p "Thank you very much. We are looking forward to contiuing our work with you." at bounding box center [586, 481] width 495 height 14
click at [431, 476] on p "Thank you very much. We are looking forward to contiuing our work with you." at bounding box center [586, 481] width 495 height 14
click at [459, 495] on p at bounding box center [586, 495] width 495 height 14
click at [576, 363] on p "Residential Address / Business Address" at bounding box center [600, 370] width 467 height 14
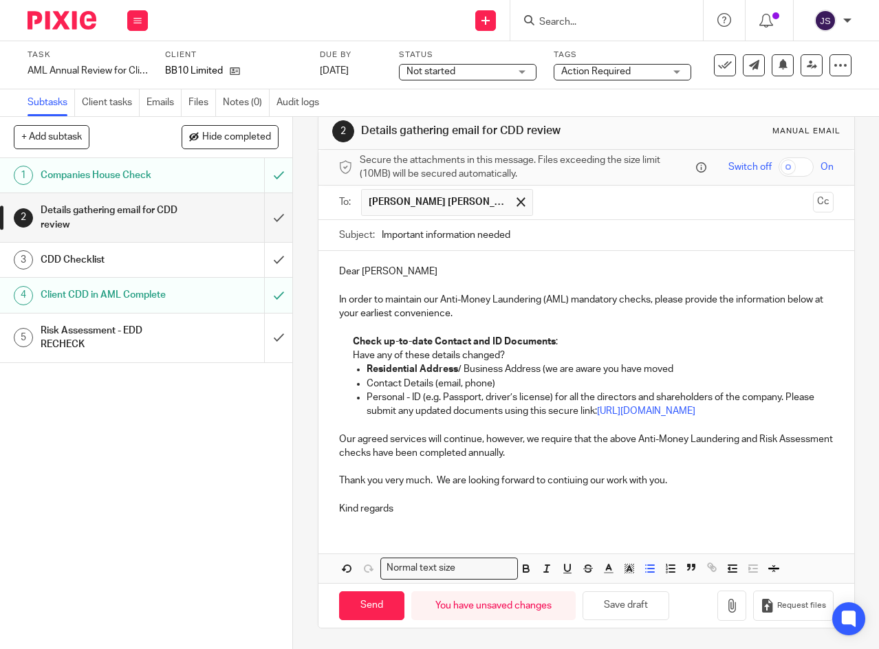
click at [675, 363] on p "Residential Address / Business Address (we are aware you have moved" at bounding box center [600, 370] width 467 height 14
click at [696, 363] on p "Residential Address / Business Address (we are aware you have moved)" at bounding box center [600, 370] width 467 height 14
click at [266, 259] on input "submit" at bounding box center [146, 260] width 292 height 34
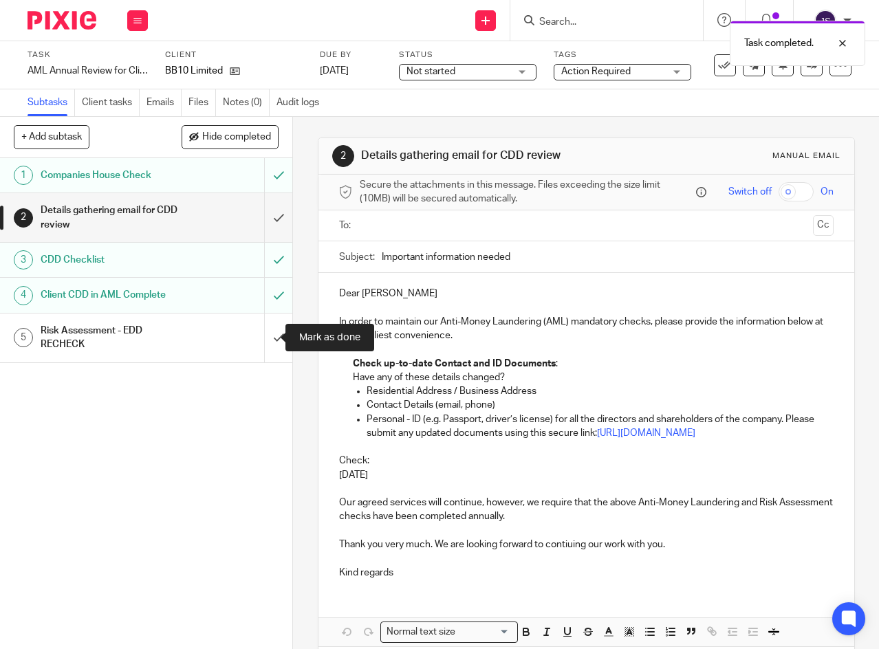
click at [263, 338] on input "submit" at bounding box center [146, 338] width 292 height 49
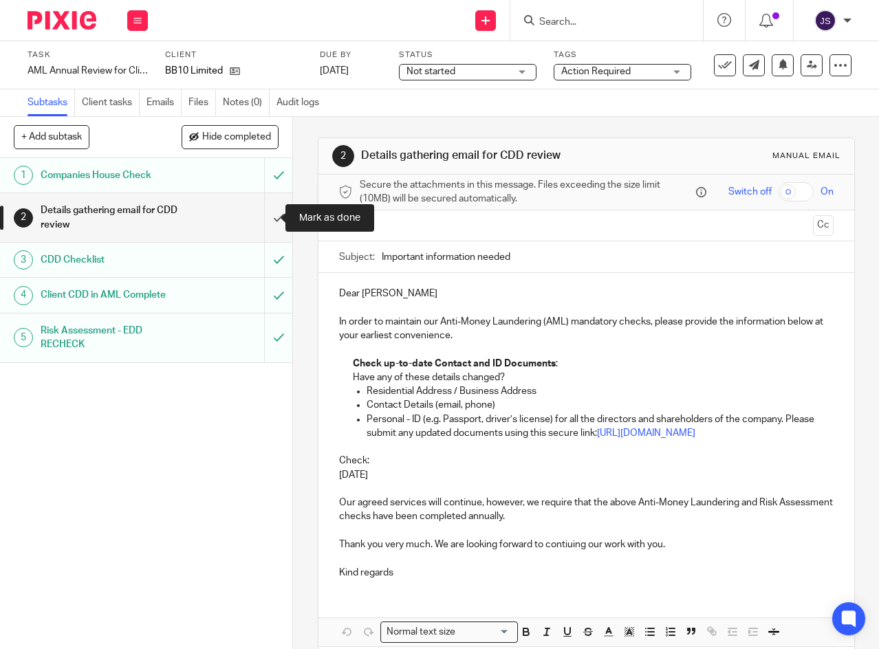
click at [267, 216] on input "submit" at bounding box center [146, 217] width 292 height 49
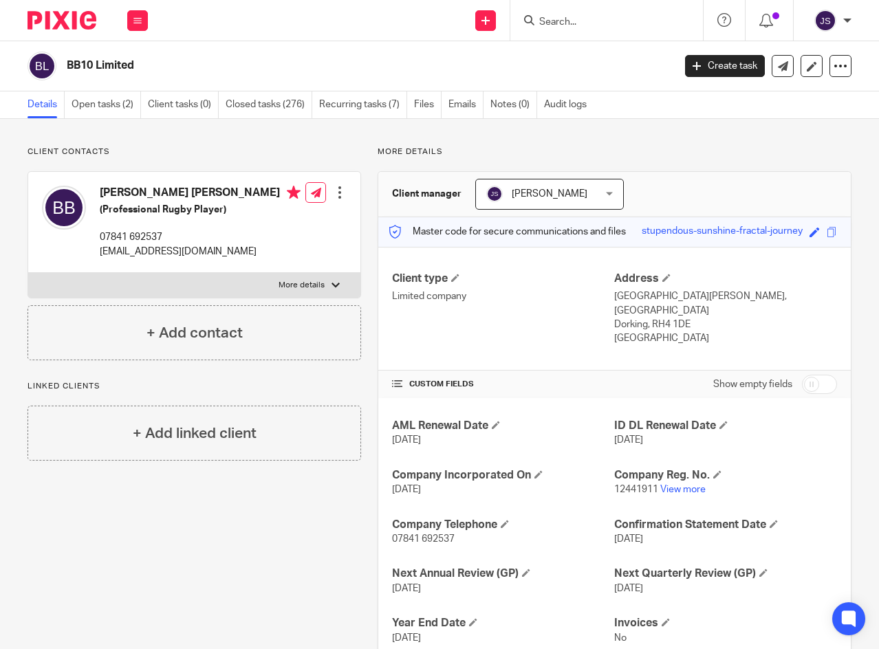
scroll to position [69, 0]
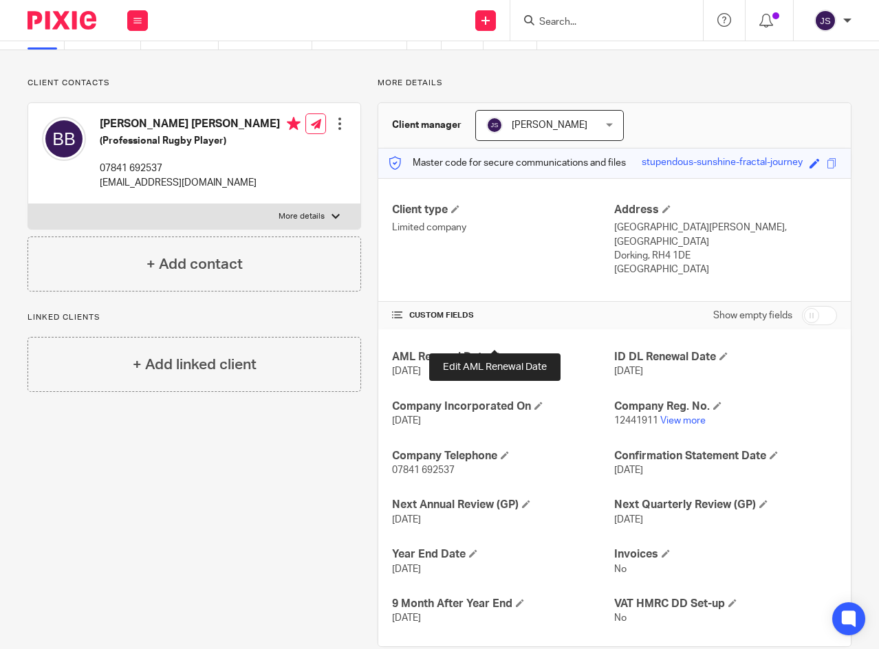
click at [492, 352] on span at bounding box center [496, 356] width 8 height 8
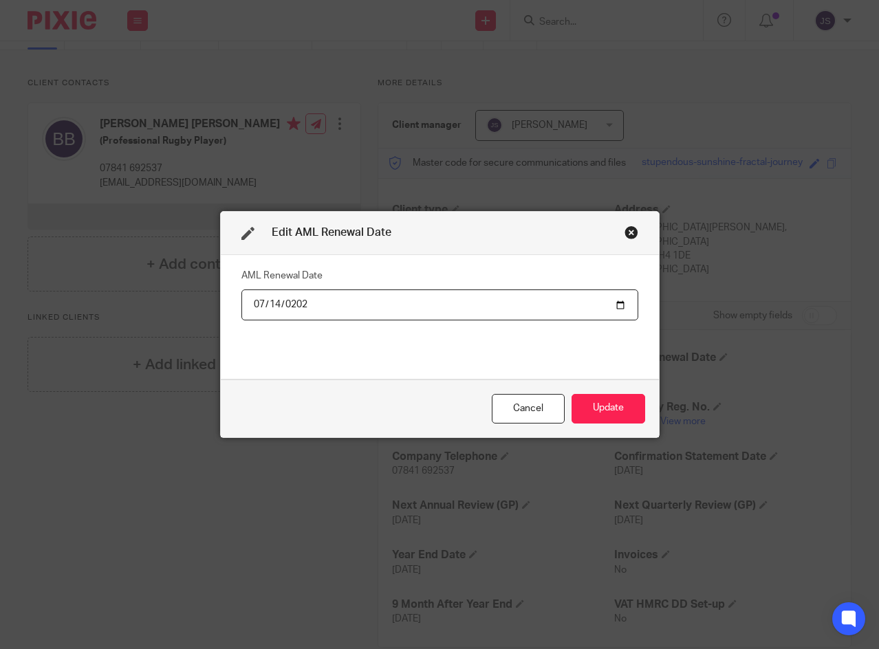
type input "[DATE]"
click at [605, 413] on button "Update" at bounding box center [609, 409] width 74 height 30
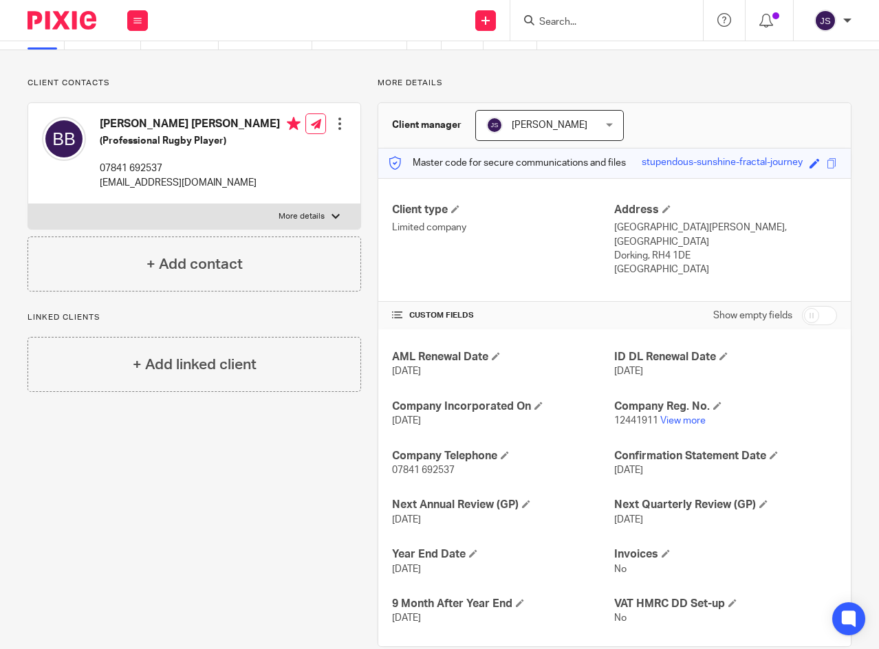
click at [137, 25] on button at bounding box center [137, 20] width 21 height 21
click at [130, 103] on link "Clients" at bounding box center [135, 105] width 32 height 10
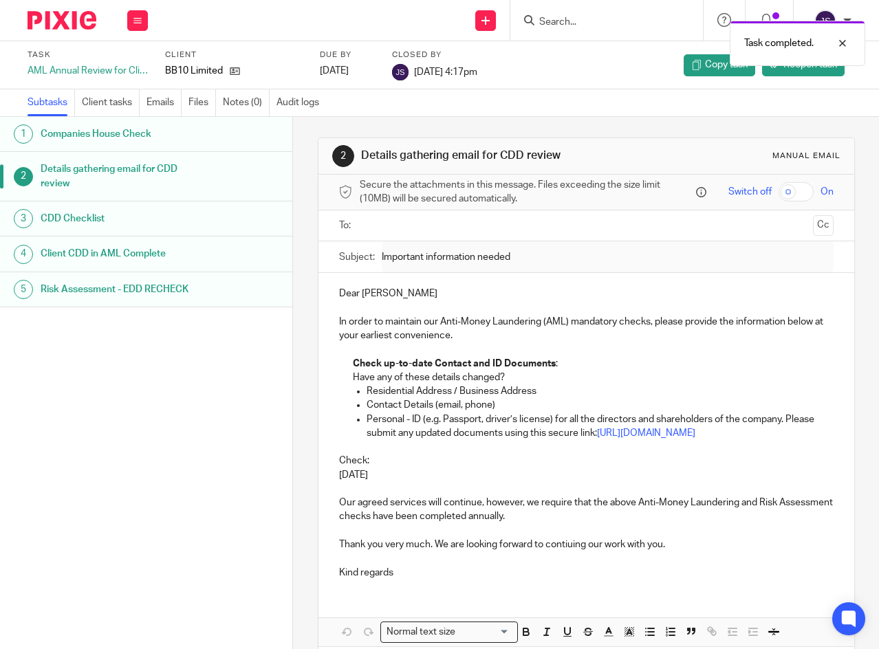
click at [133, 20] on button at bounding box center [137, 20] width 21 height 21
click at [127, 65] on link "Work" at bounding box center [131, 64] width 24 height 10
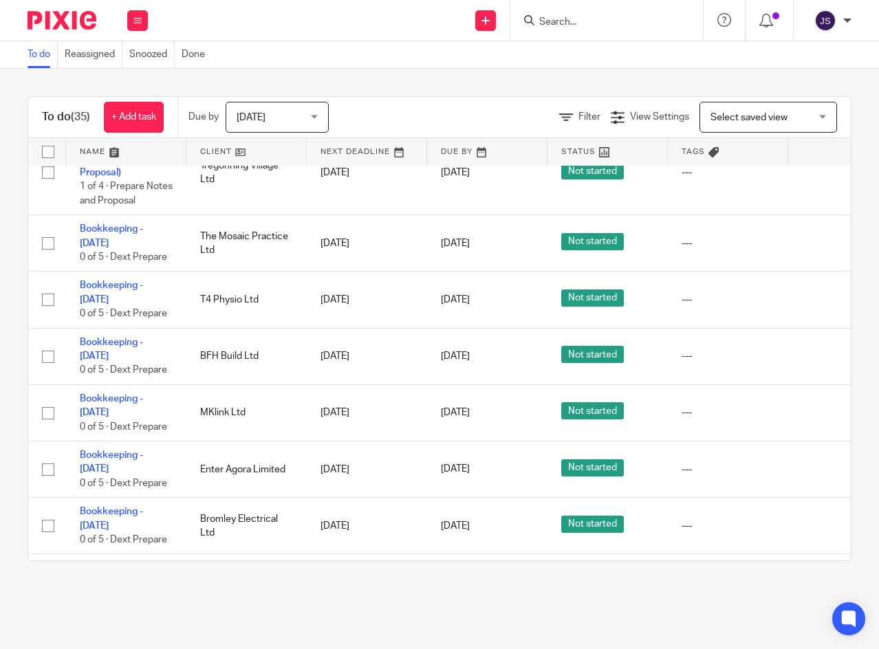
scroll to position [1445, 0]
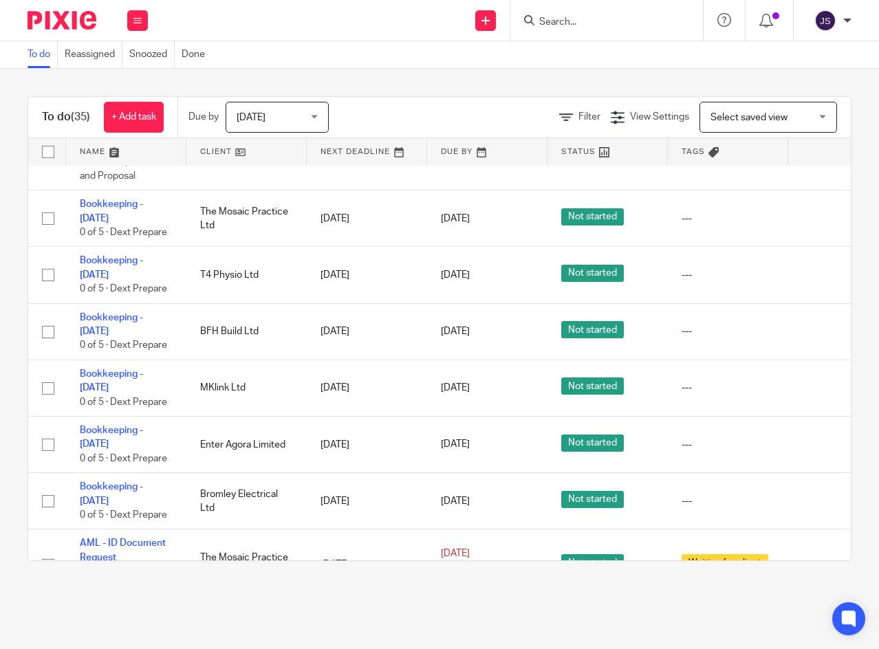
click at [814, 382] on icon at bounding box center [819, 389] width 14 height 14
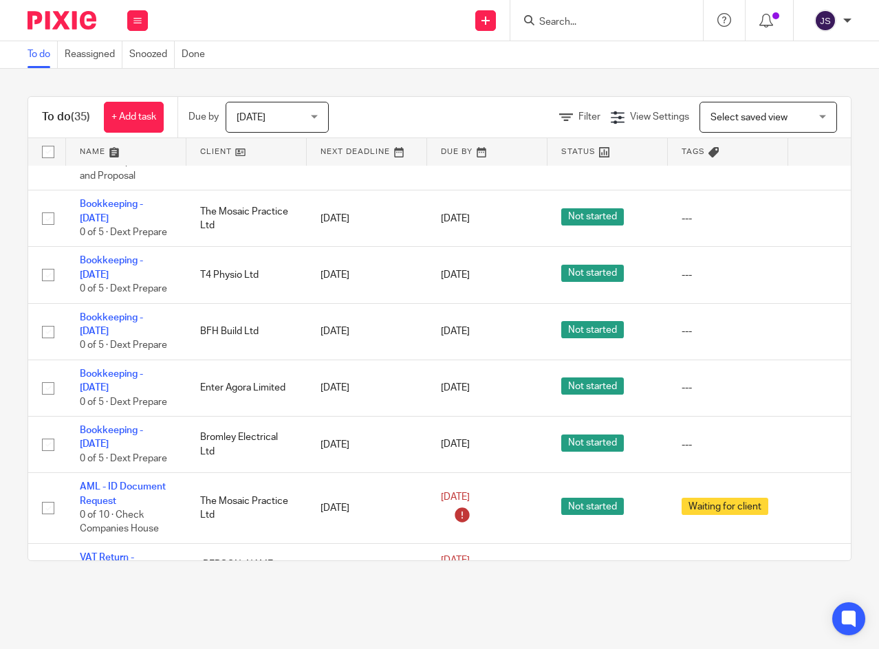
click at [816, 438] on icon at bounding box center [819, 445] width 14 height 14
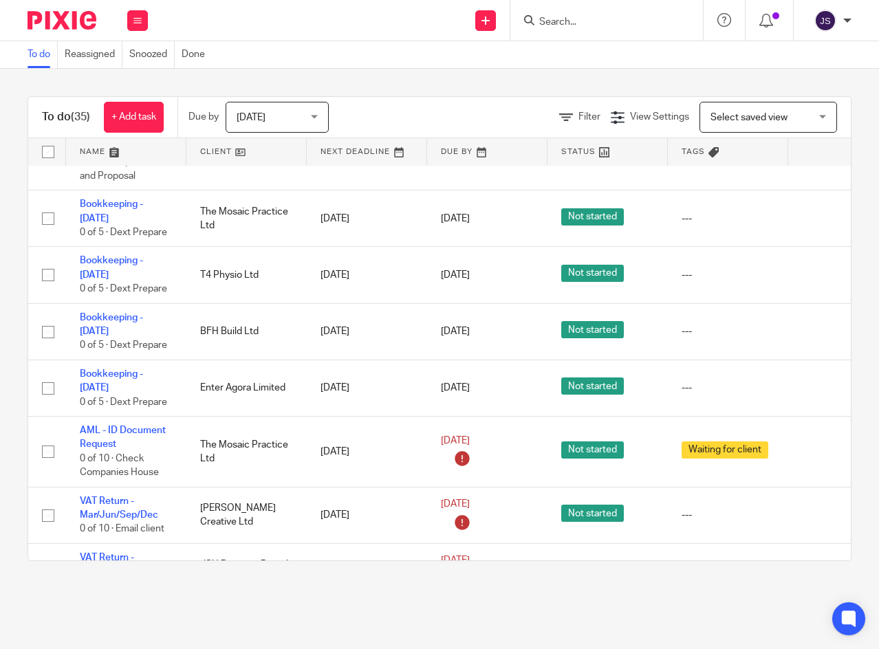
click at [815, 325] on icon at bounding box center [819, 332] width 14 height 14
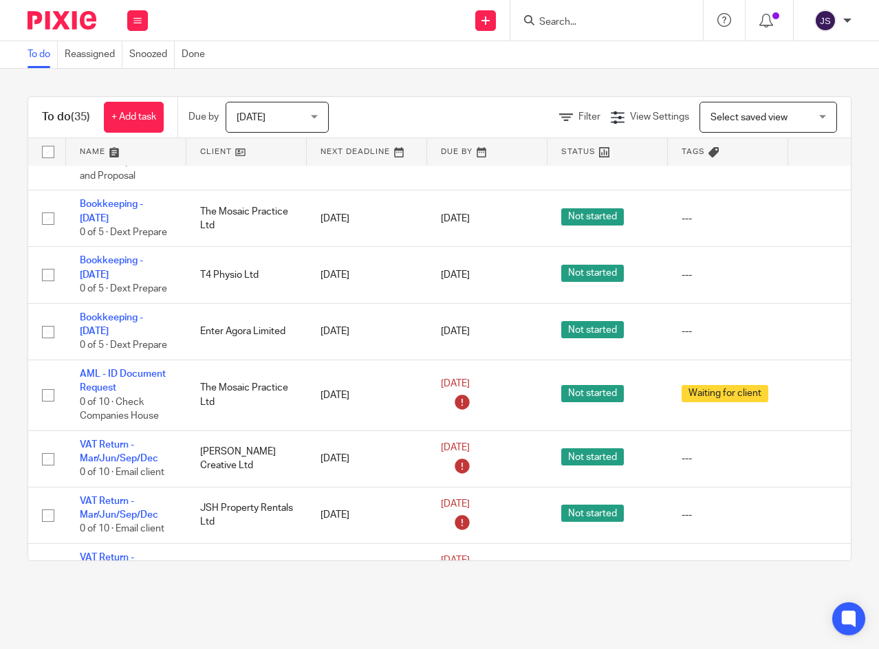
click at [818, 325] on icon at bounding box center [819, 332] width 14 height 14
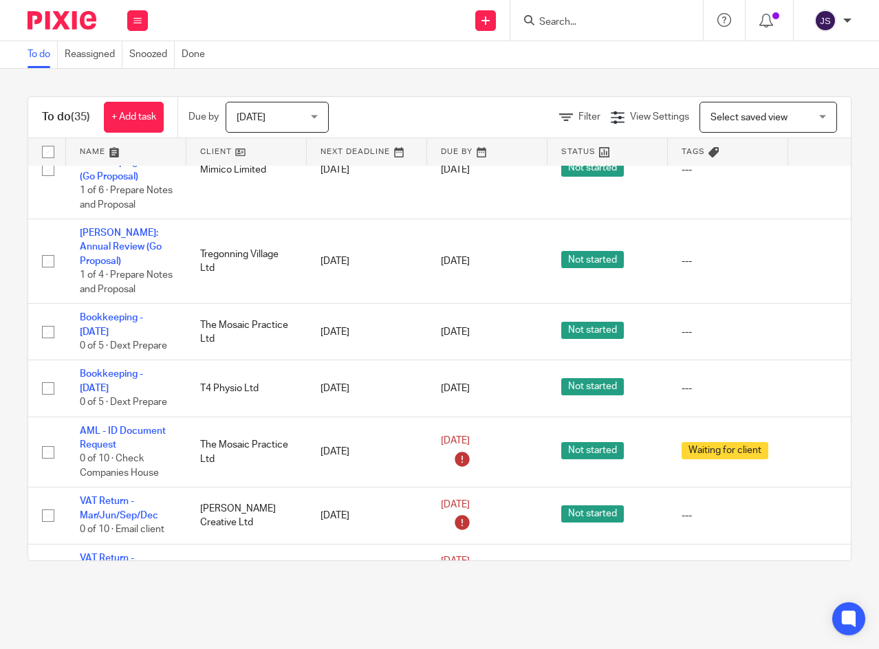
scroll to position [1307, 0]
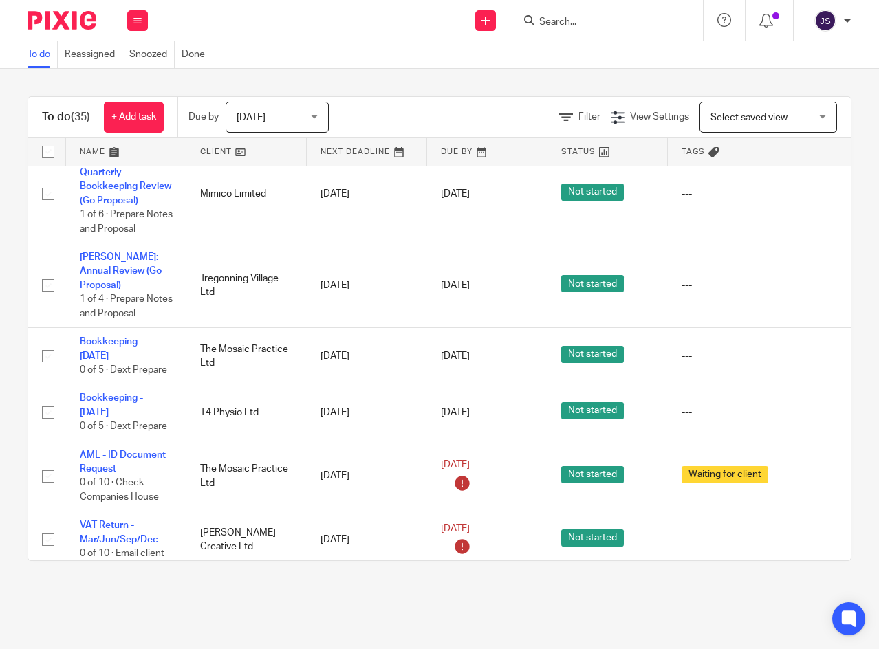
click at [819, 349] on icon at bounding box center [819, 356] width 14 height 14
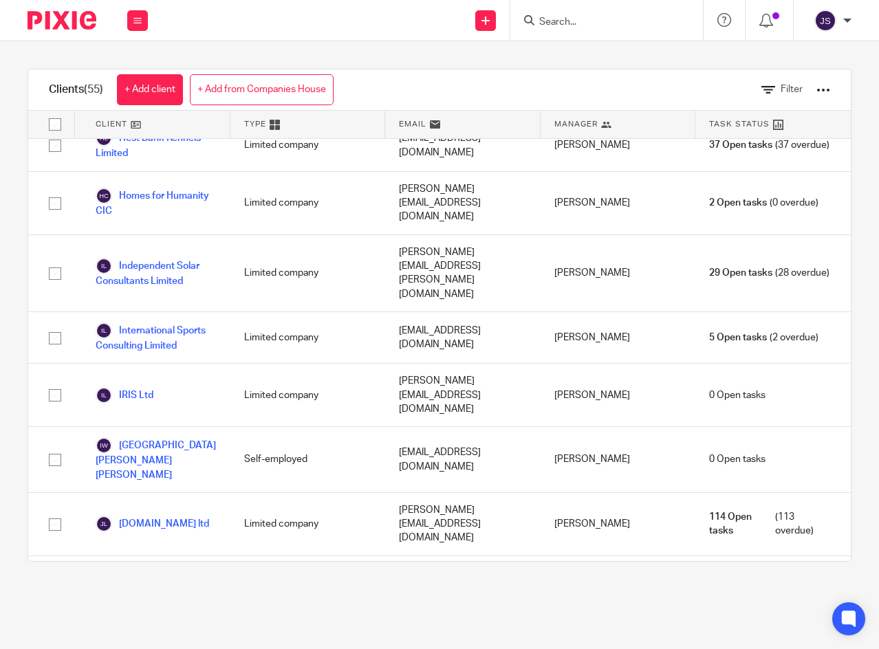
scroll to position [1582, 0]
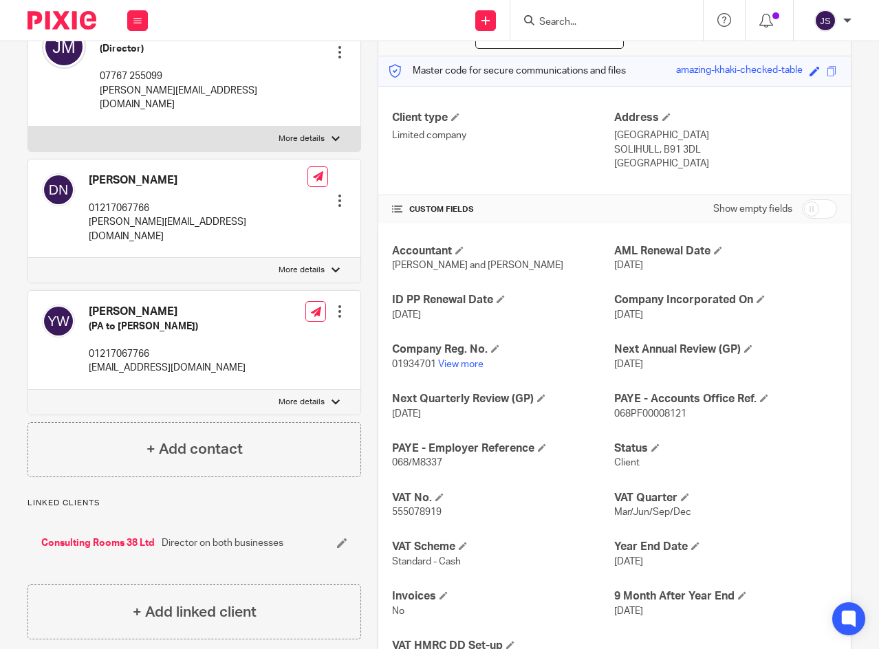
scroll to position [138, 0]
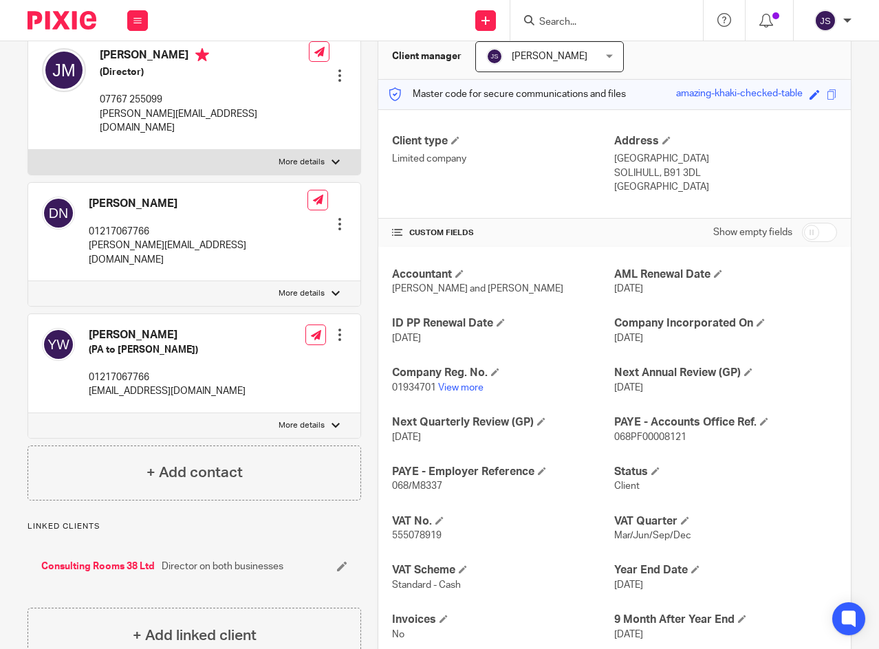
click at [132, 19] on button at bounding box center [137, 20] width 21 height 21
click at [147, 102] on link "Clients" at bounding box center [135, 105] width 32 height 10
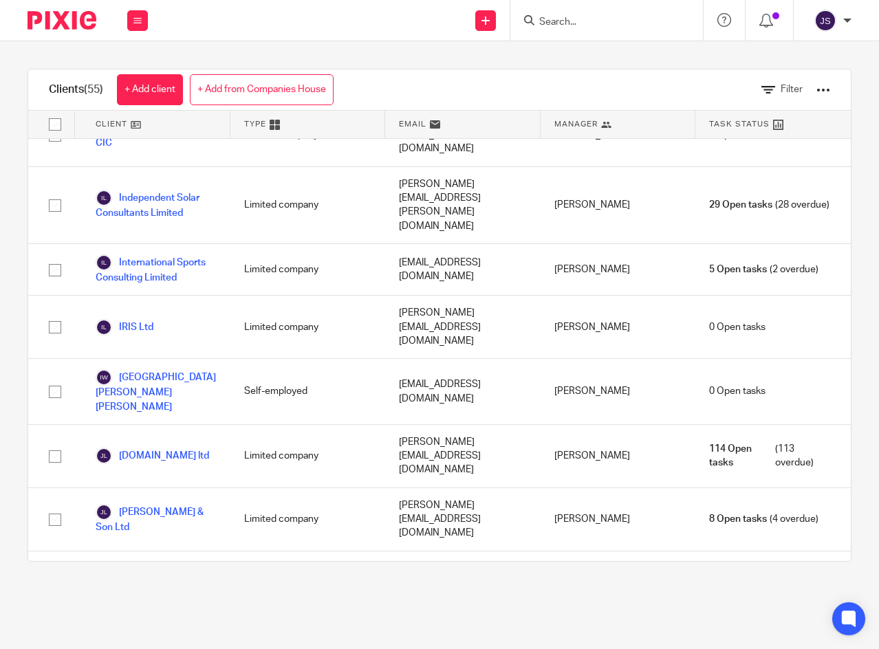
scroll to position [1582, 0]
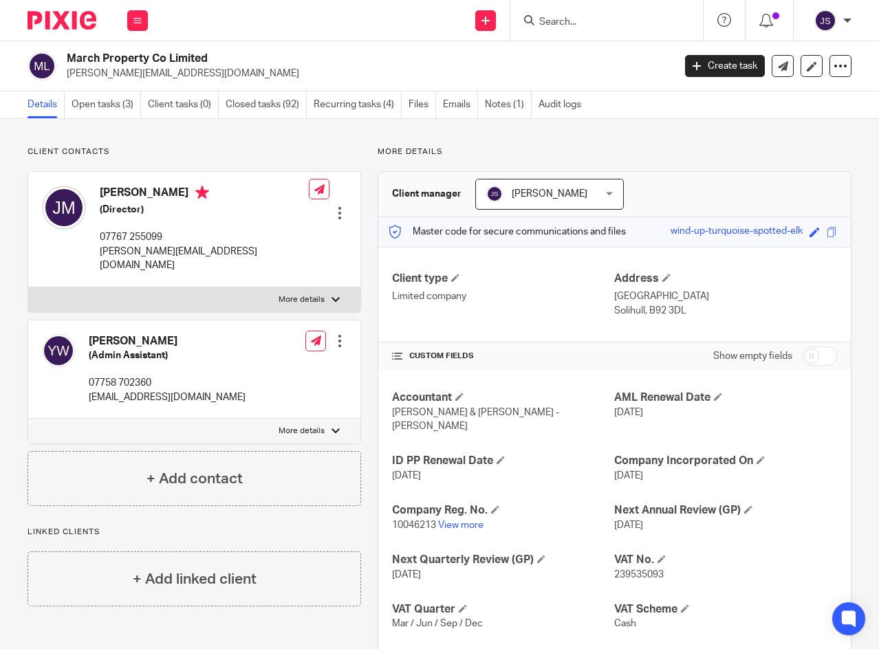
click at [139, 21] on icon at bounding box center [137, 21] width 8 height 8
click at [126, 102] on link "Clients" at bounding box center [135, 105] width 32 height 10
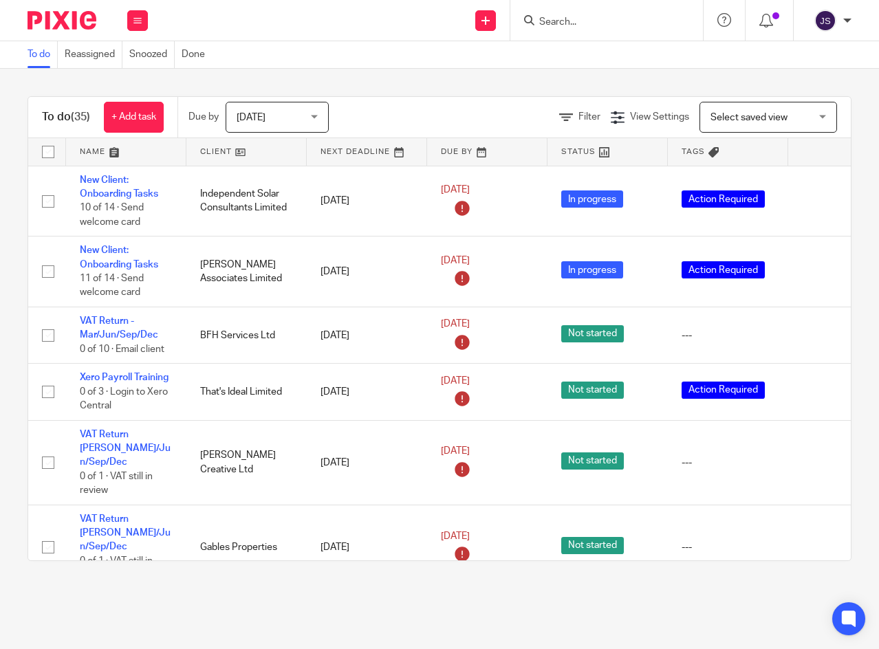
scroll to position [1307, 0]
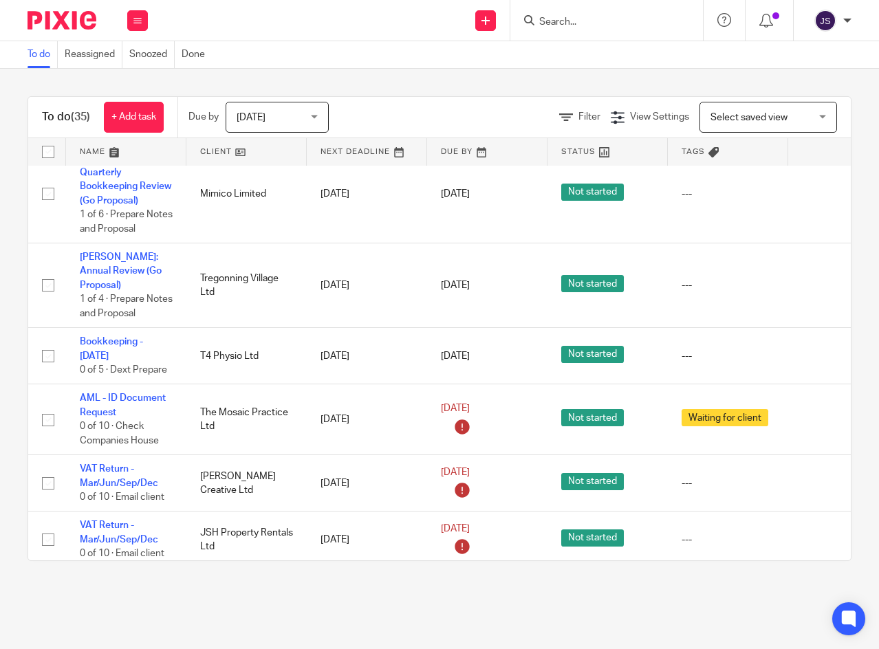
click at [814, 349] on icon at bounding box center [819, 356] width 14 height 14
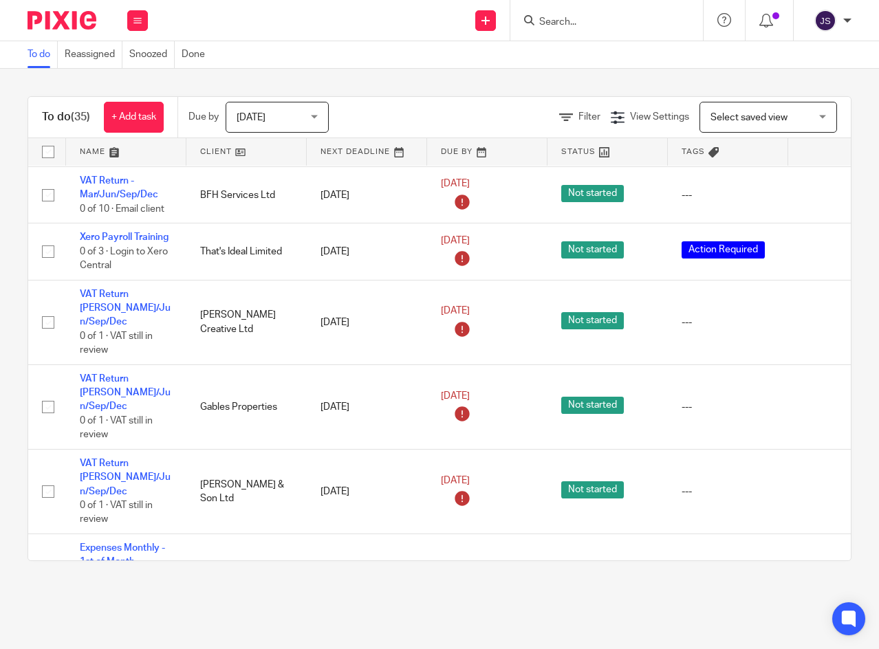
scroll to position [125, 0]
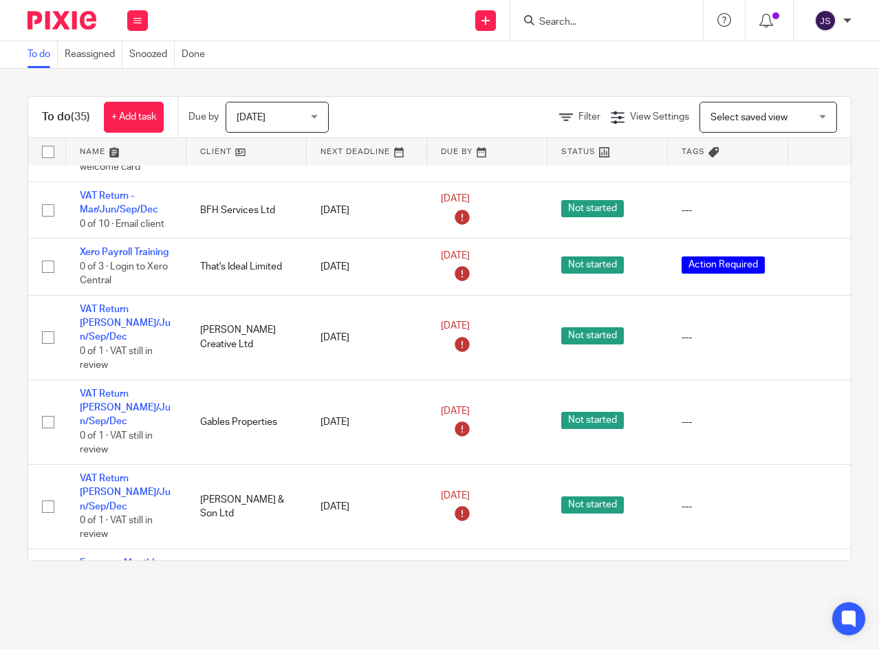
click at [817, 331] on icon at bounding box center [819, 338] width 14 height 14
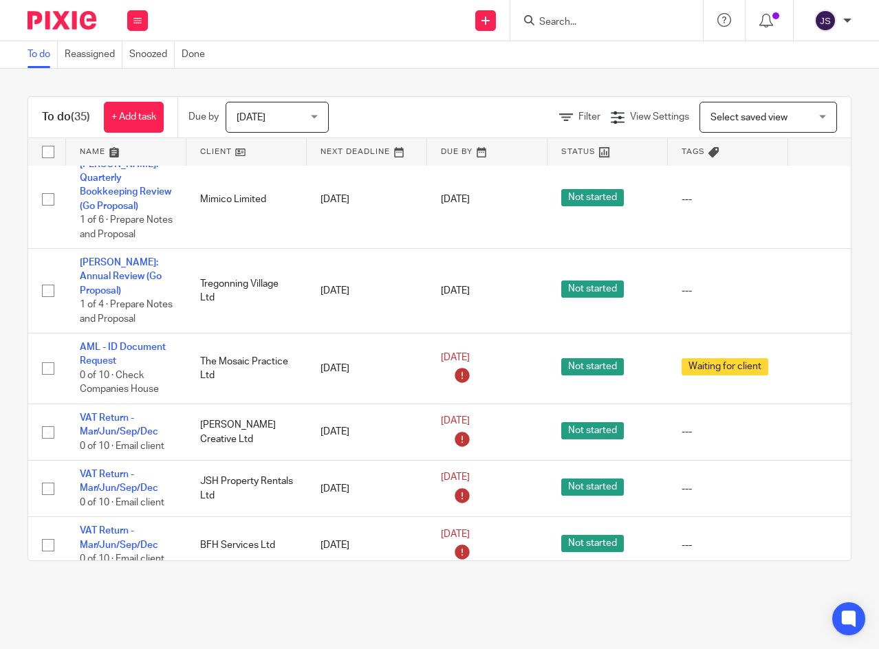
scroll to position [1295, 0]
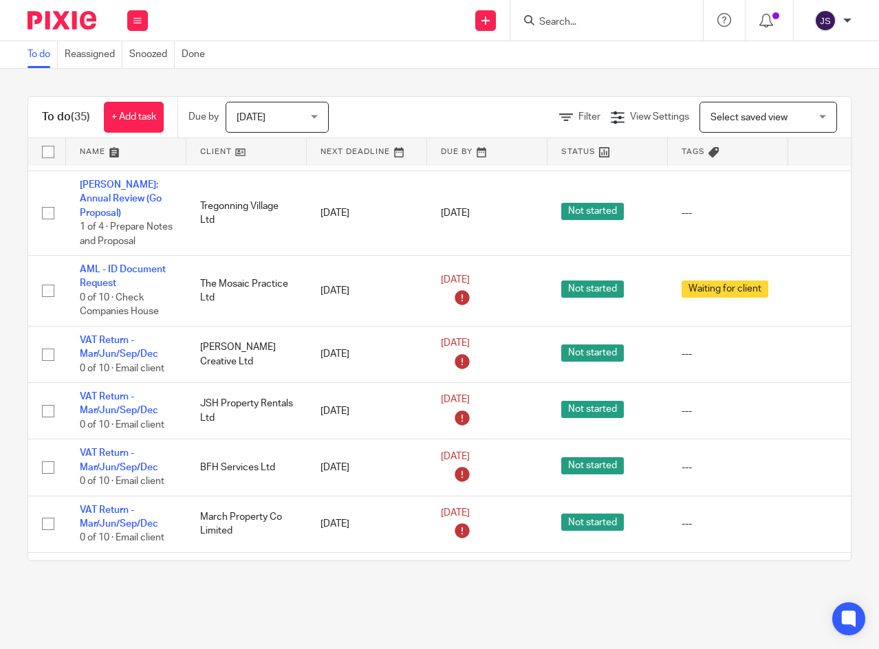
click at [129, 341] on link "VAT Return - Mar/Jun/Sep/Dec" at bounding box center [119, 347] width 78 height 23
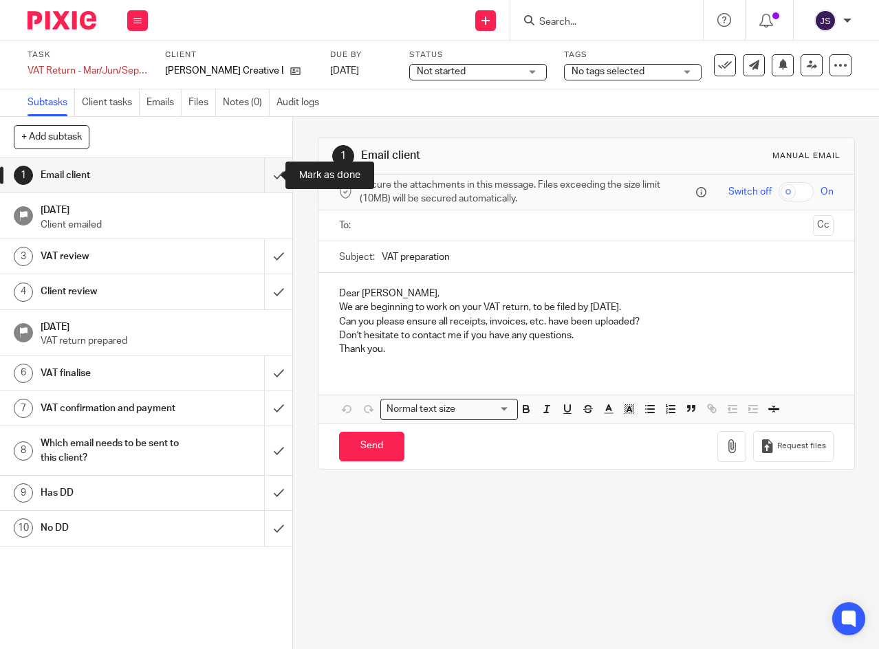
click at [266, 174] on input "submit" at bounding box center [146, 175] width 292 height 34
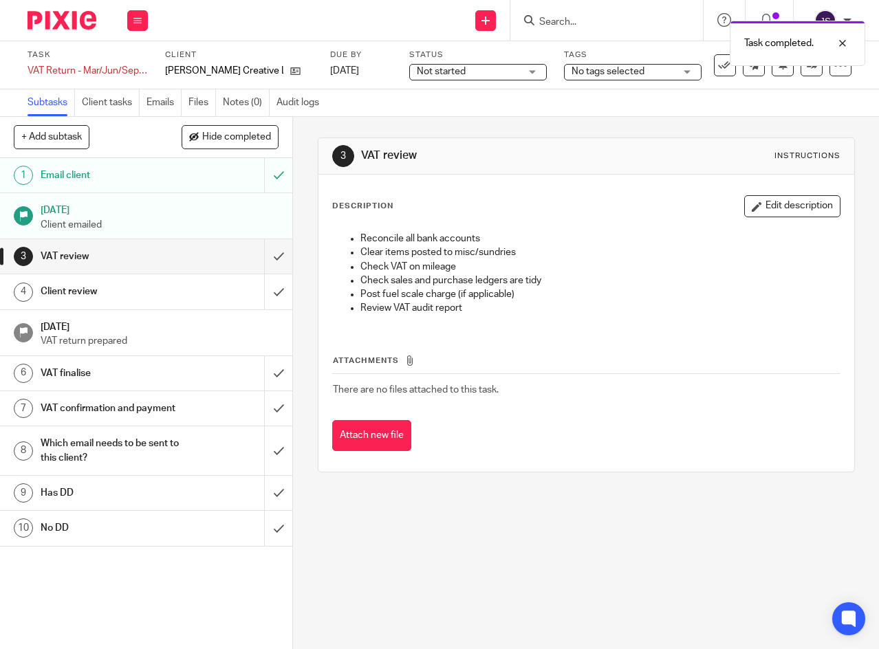
click at [266, 255] on input "submit" at bounding box center [146, 256] width 292 height 34
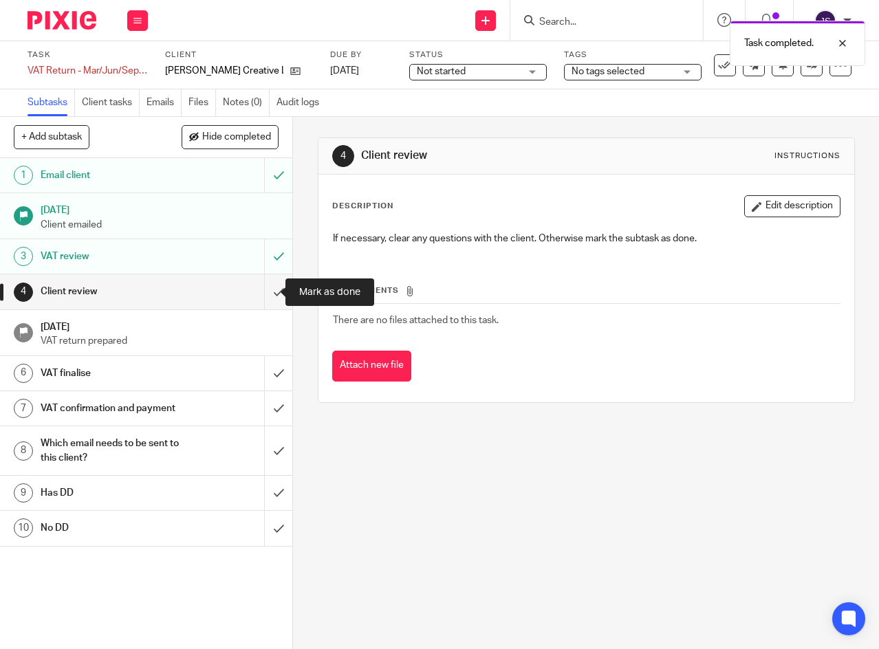
click at [263, 292] on input "submit" at bounding box center [146, 291] width 292 height 34
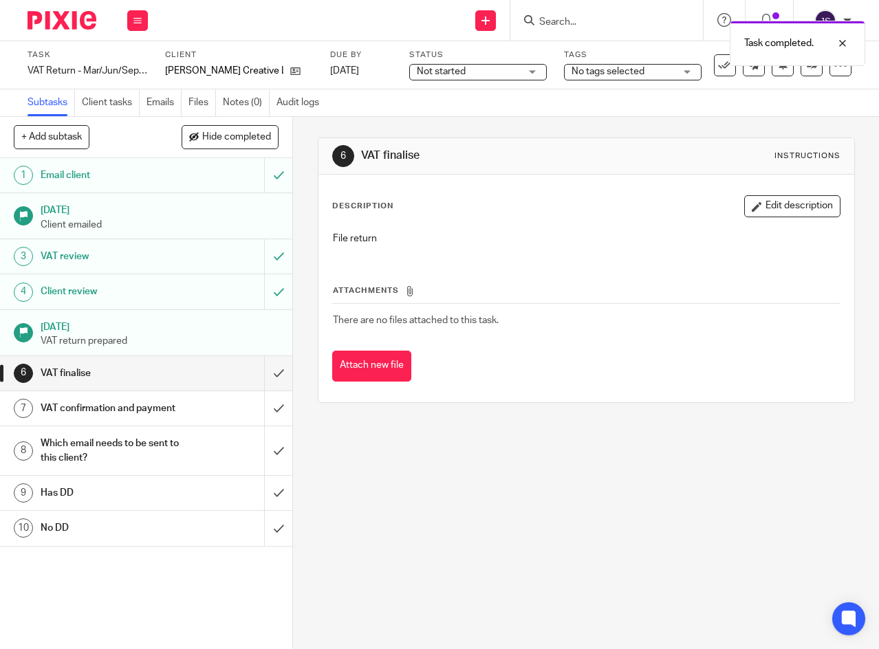
click at [468, 74] on span "Not started" at bounding box center [468, 72] width 103 height 14
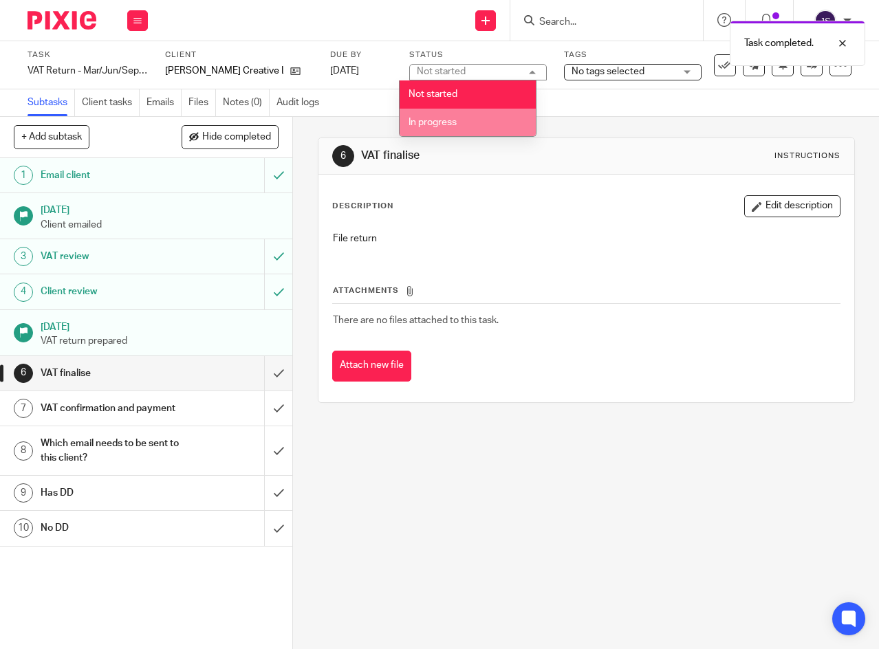
click at [464, 122] on li "In progress" at bounding box center [468, 123] width 136 height 28
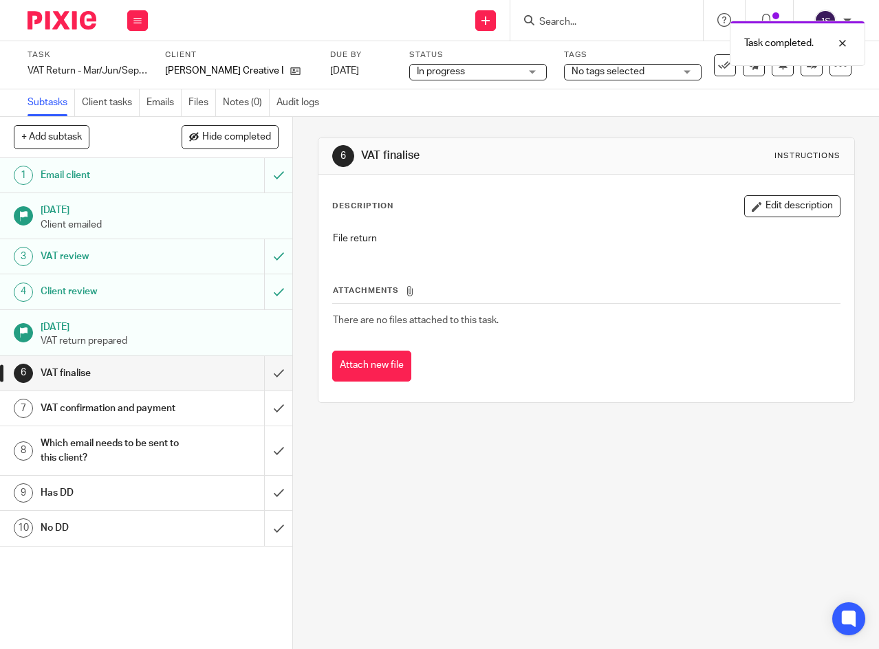
click at [625, 74] on span "No tags selected" at bounding box center [608, 72] width 73 height 10
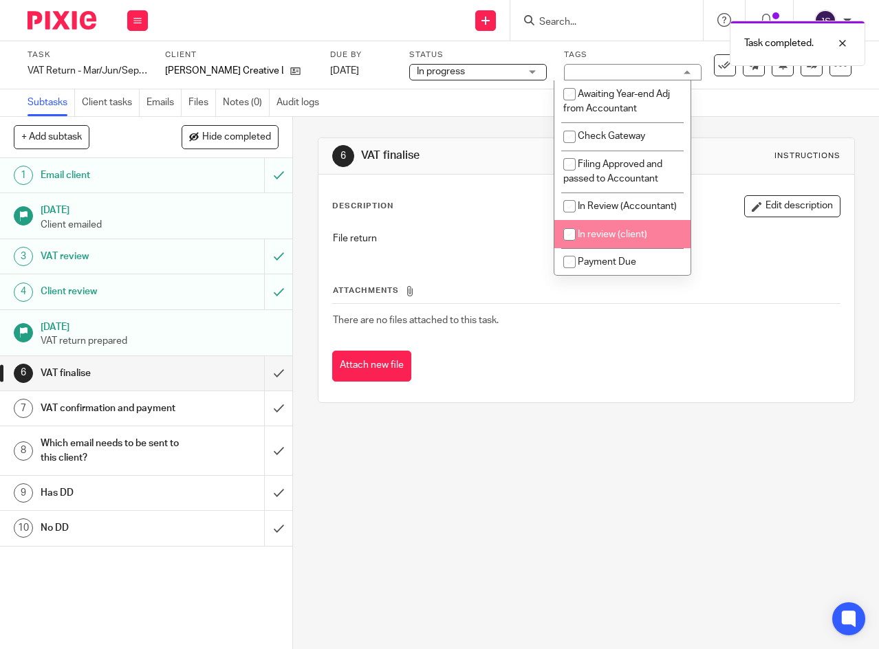
click at [570, 248] on input "checkbox" at bounding box center [570, 235] width 26 height 26
checkbox input "true"
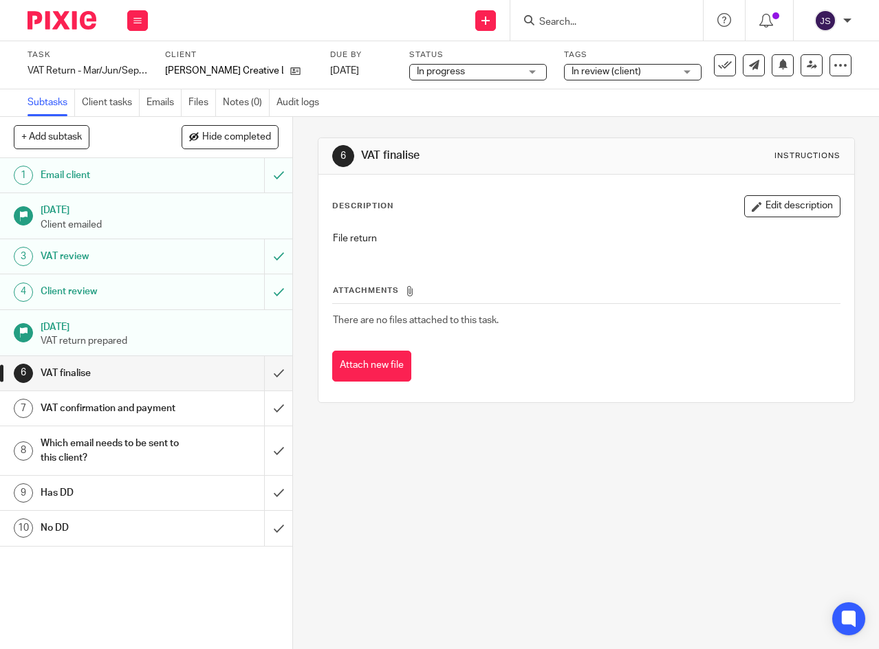
click at [378, 72] on link "[DATE]" at bounding box center [361, 71] width 62 height 14
click at [138, 22] on icon at bounding box center [137, 21] width 8 height 8
click at [137, 64] on link "Work" at bounding box center [131, 64] width 24 height 10
